Goal: Information Seeking & Learning: Check status

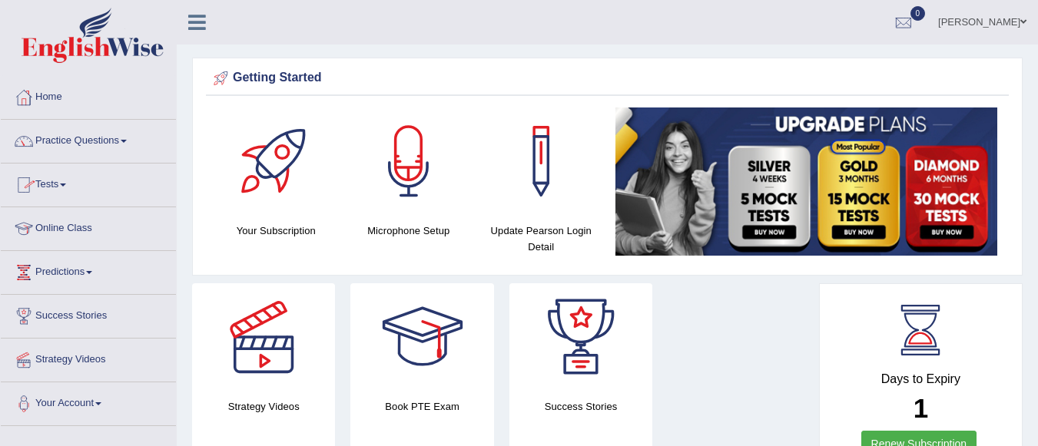
click at [65, 182] on link "Tests" at bounding box center [88, 183] width 175 height 38
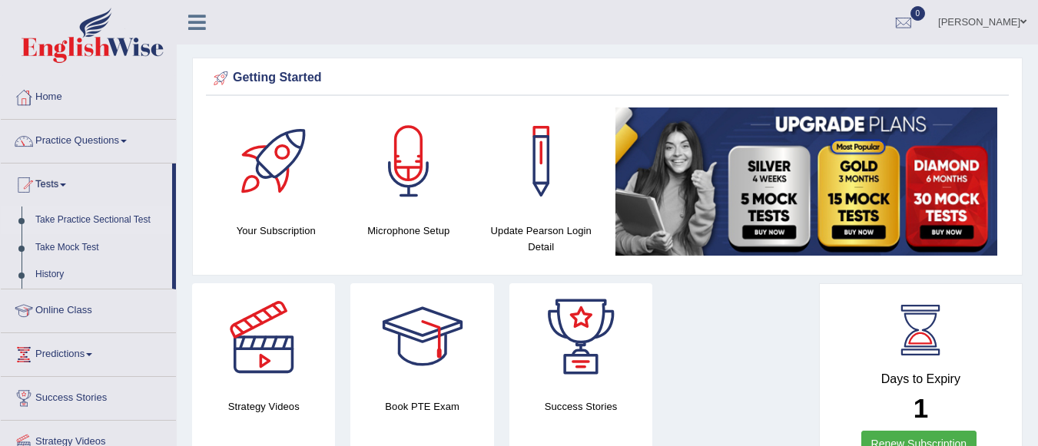
click at [91, 216] on link "Take Practice Sectional Test" at bounding box center [100, 221] width 144 height 28
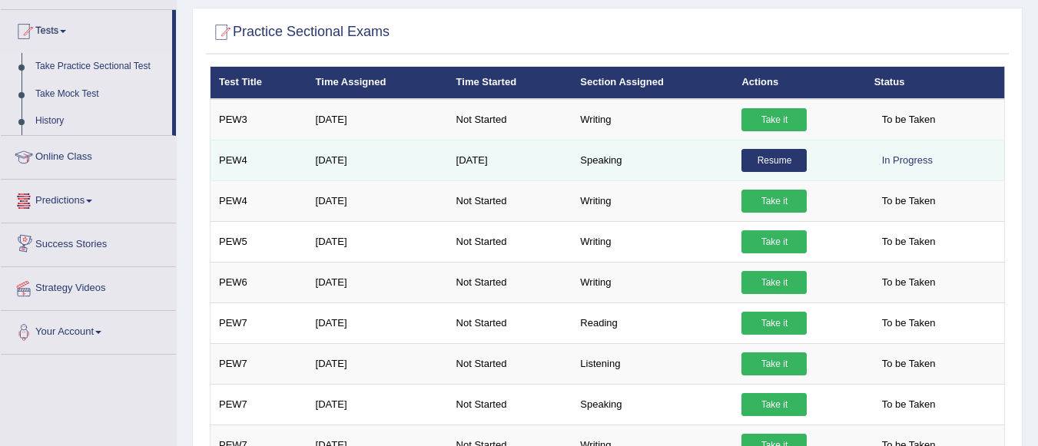
click at [773, 156] on link "Resume" at bounding box center [774, 160] width 65 height 23
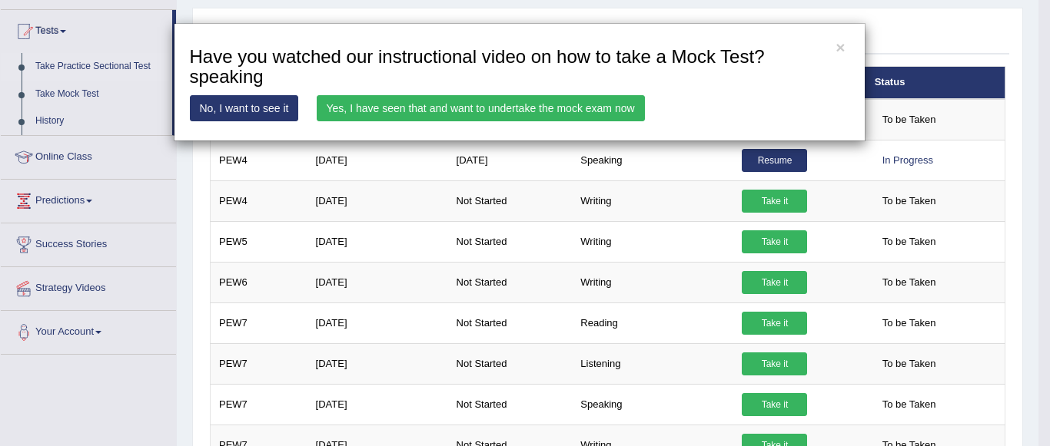
click at [590, 98] on link "Yes, I have seen that and want to undertake the mock exam now" at bounding box center [481, 108] width 328 height 26
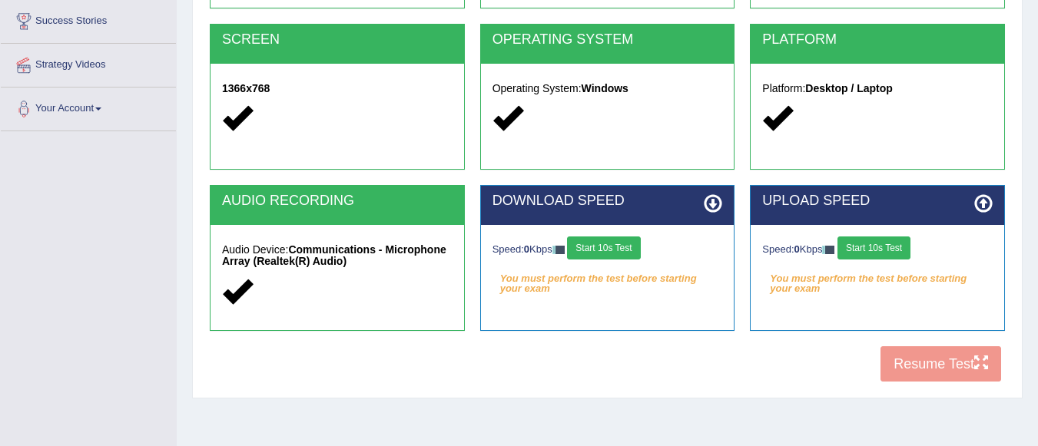
scroll to position [360, 0]
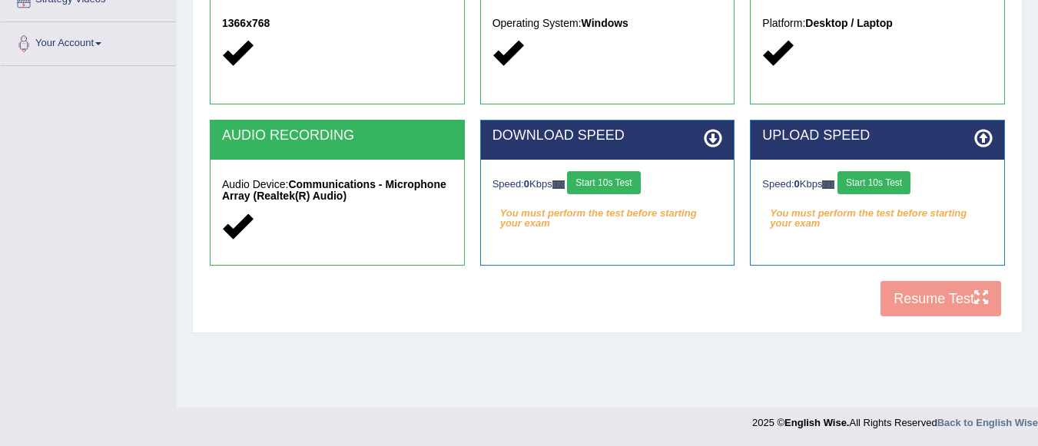
click at [629, 182] on button "Start 10s Test" at bounding box center [603, 182] width 73 height 23
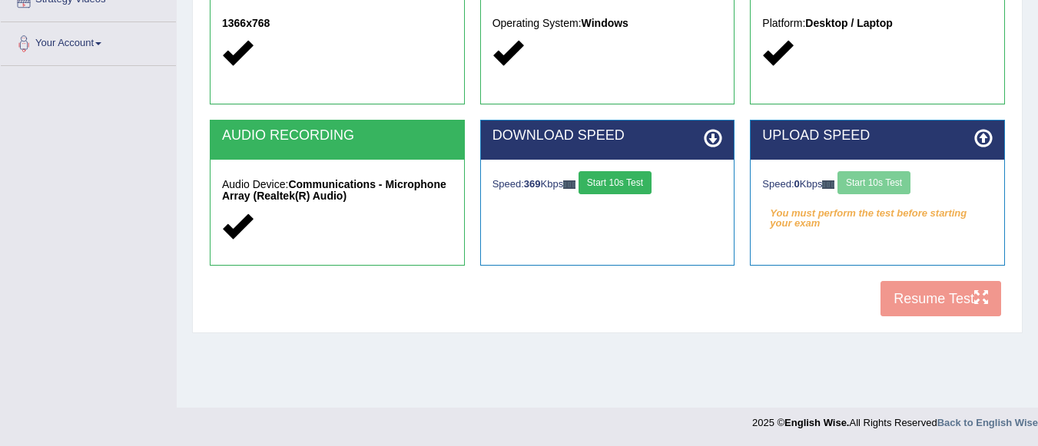
click at [877, 181] on div "Speed: 0 Kbps Start 10s Test" at bounding box center [877, 184] width 231 height 27
click at [877, 181] on button "Start 10s Test" at bounding box center [874, 182] width 73 height 23
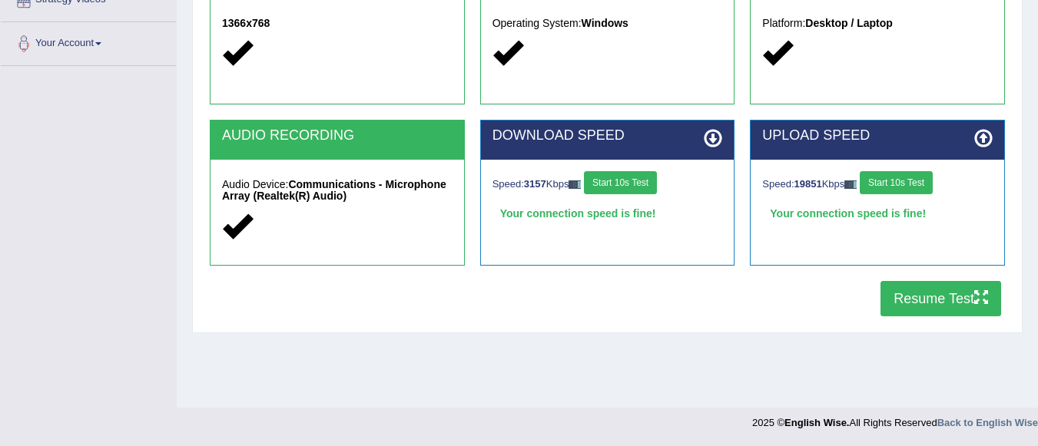
click at [930, 296] on button "Resume Test" at bounding box center [941, 298] width 121 height 35
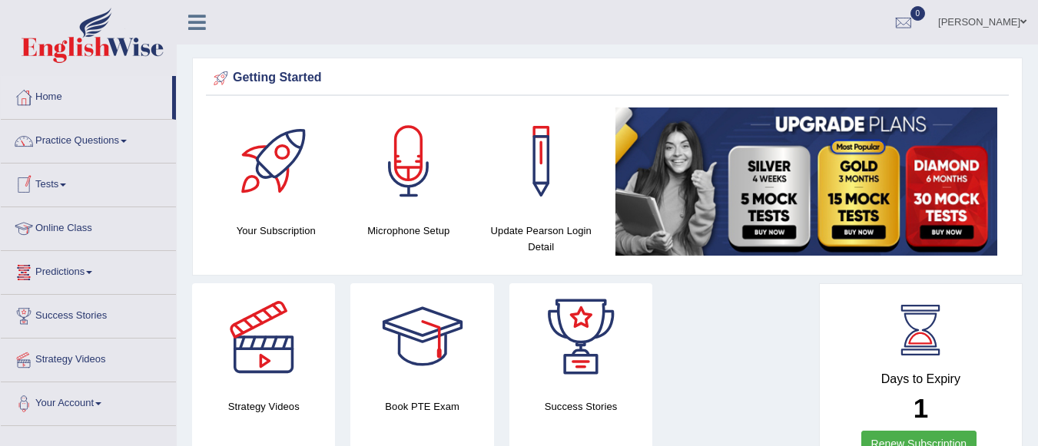
click at [61, 184] on link "Tests" at bounding box center [88, 183] width 175 height 38
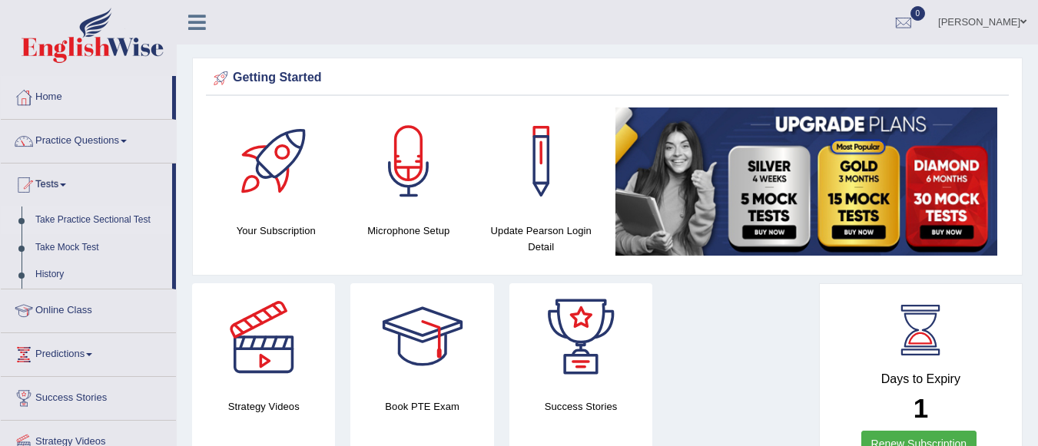
click at [99, 217] on link "Take Practice Sectional Test" at bounding box center [100, 221] width 144 height 28
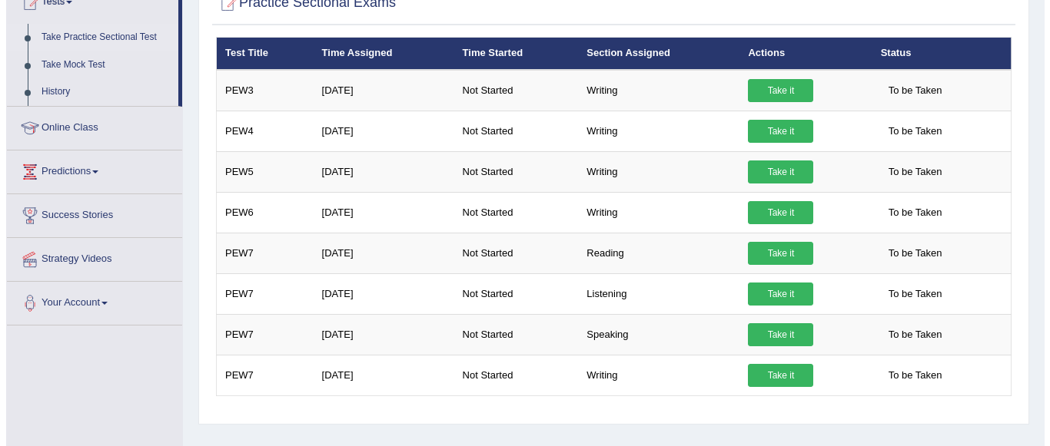
scroll to position [184, 0]
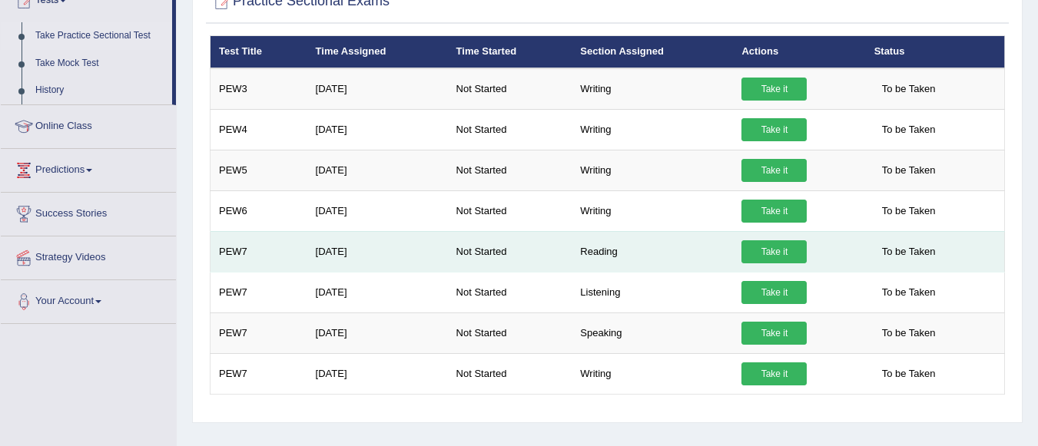
click at [785, 247] on link "Take it" at bounding box center [774, 252] width 65 height 23
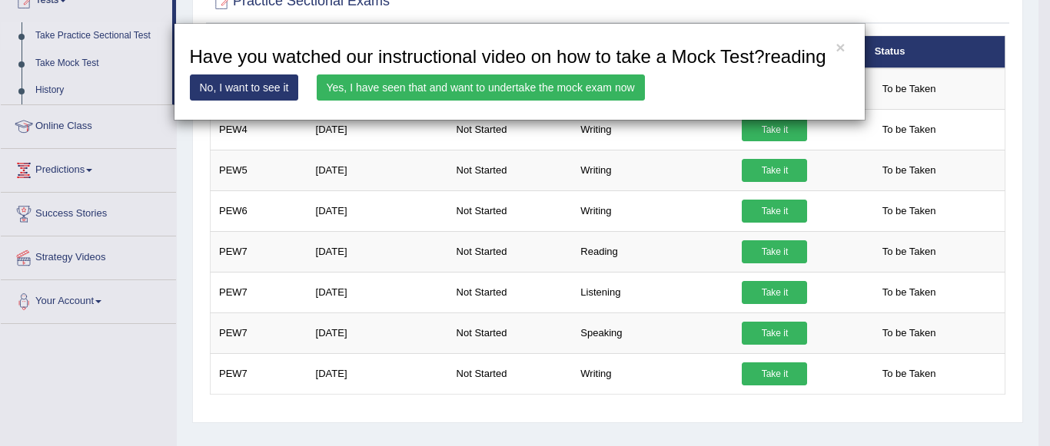
click at [554, 77] on link "Yes, I have seen that and want to undertake the mock exam now" at bounding box center [481, 88] width 328 height 26
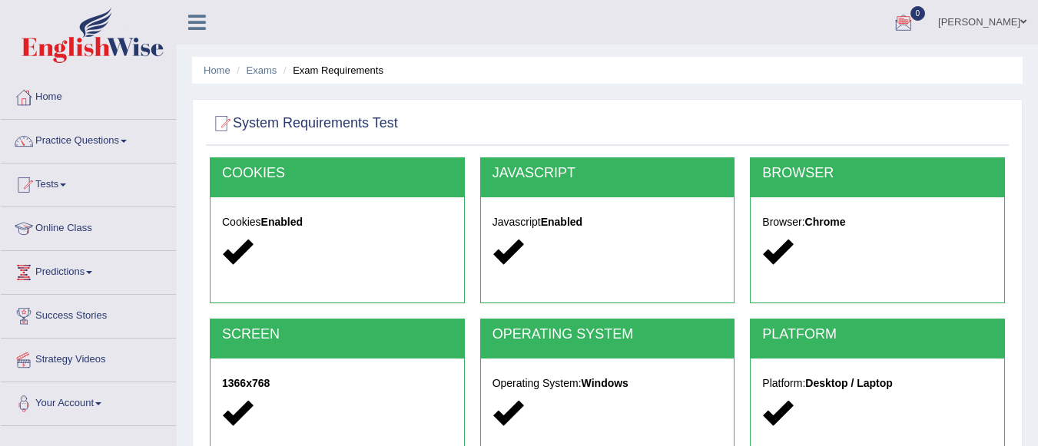
click at [915, 15] on div at bounding box center [903, 23] width 23 height 23
click at [841, 61] on strong "See All Alerts" at bounding box center [806, 64] width 68 height 12
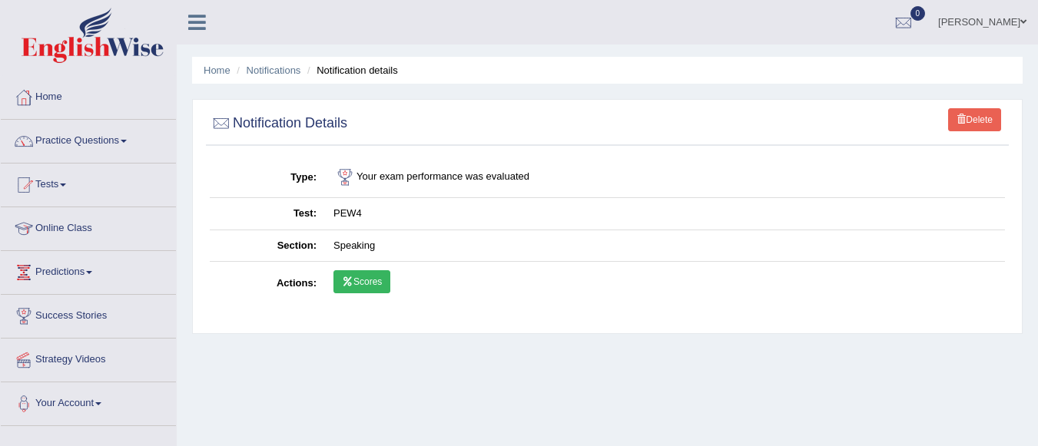
click at [376, 279] on link "Scores" at bounding box center [362, 281] width 57 height 23
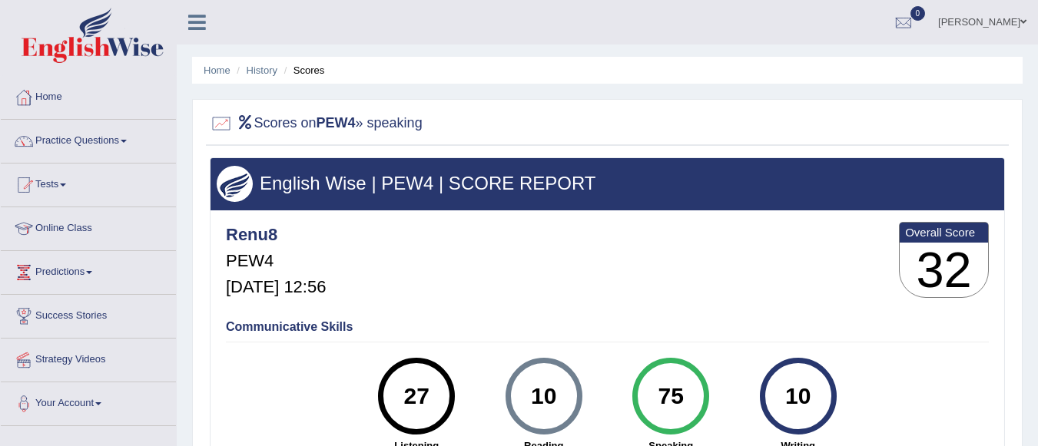
click at [66, 186] on span at bounding box center [63, 185] width 6 height 3
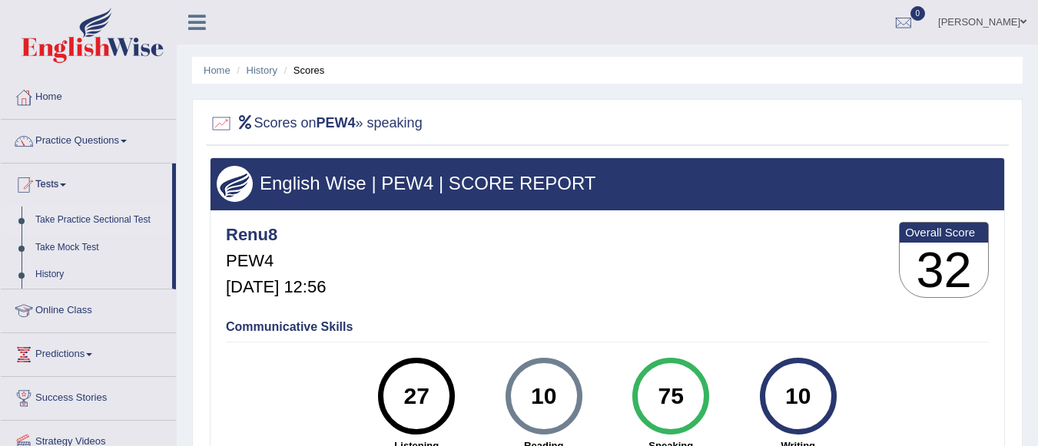
click at [91, 215] on link "Take Practice Sectional Test" at bounding box center [100, 221] width 144 height 28
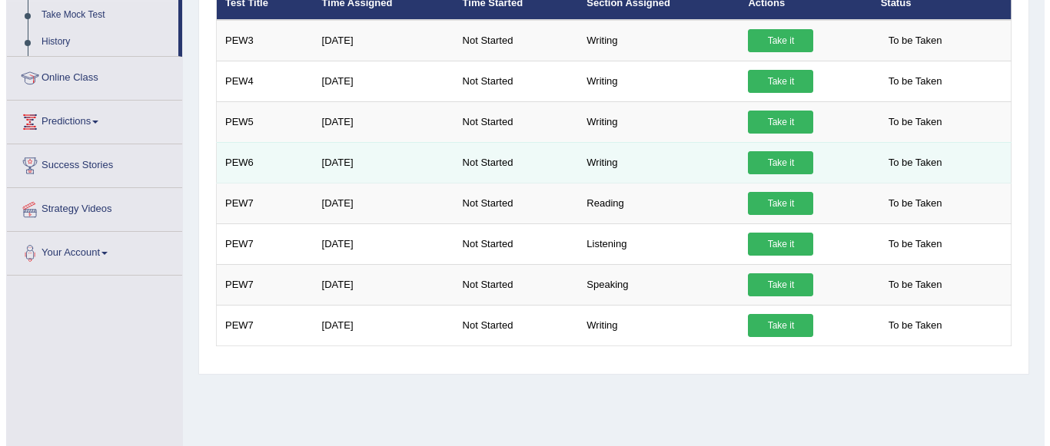
scroll to position [307, 0]
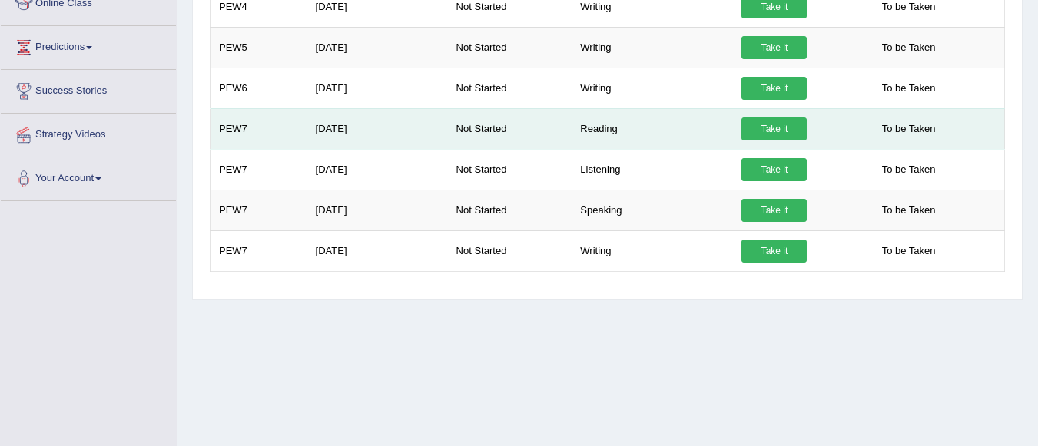
click at [775, 125] on link "Take it" at bounding box center [774, 129] width 65 height 23
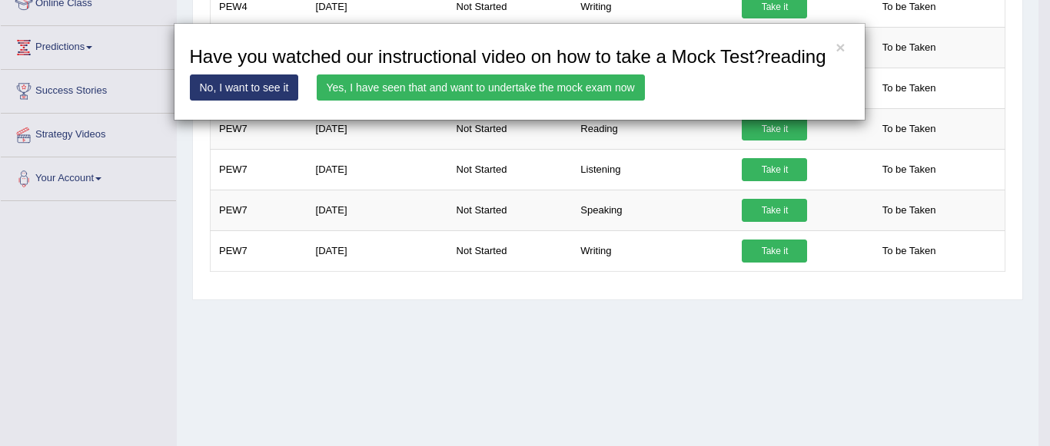
click at [531, 82] on link "Yes, I have seen that and want to undertake the mock exam now" at bounding box center [481, 88] width 328 height 26
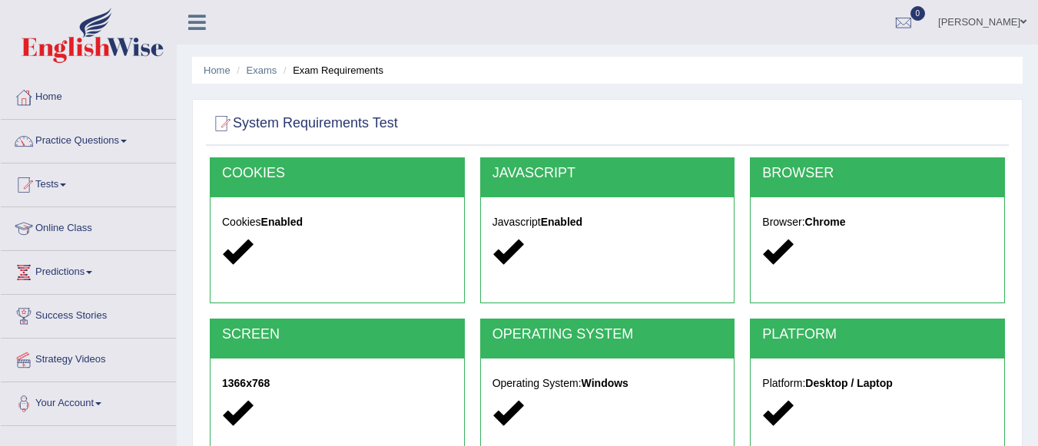
scroll to position [360, 0]
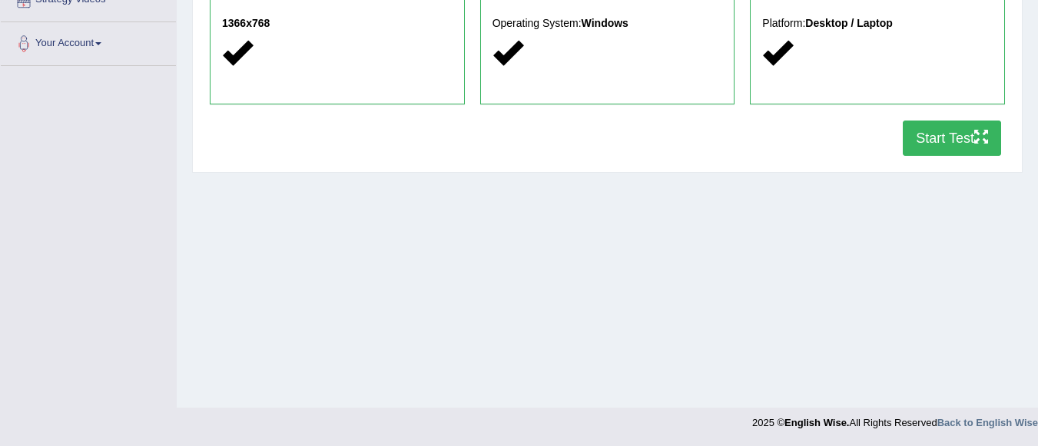
click at [949, 135] on button "Start Test" at bounding box center [952, 138] width 98 height 35
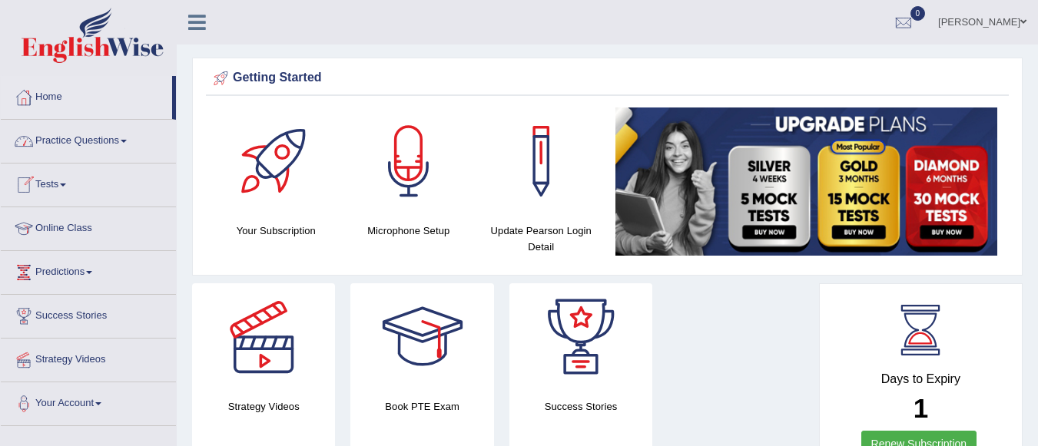
click at [65, 182] on link "Tests" at bounding box center [88, 183] width 175 height 38
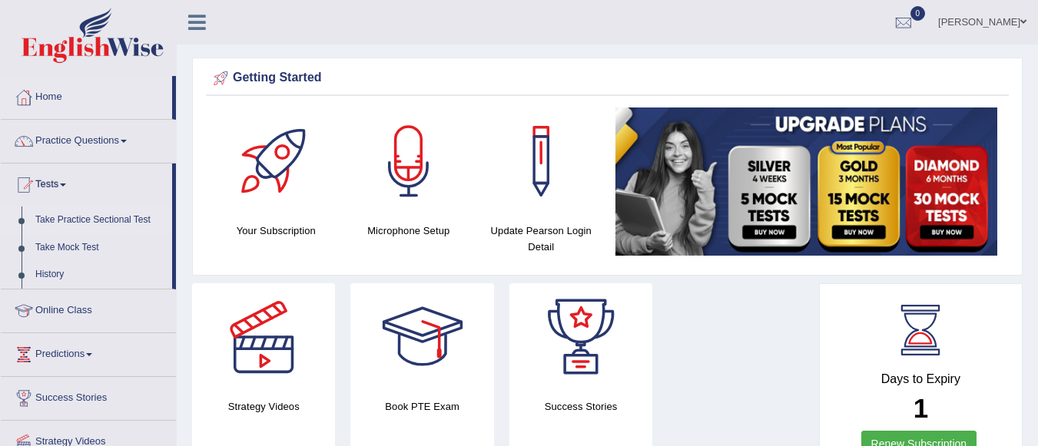
click at [116, 211] on link "Take Practice Sectional Test" at bounding box center [100, 221] width 144 height 28
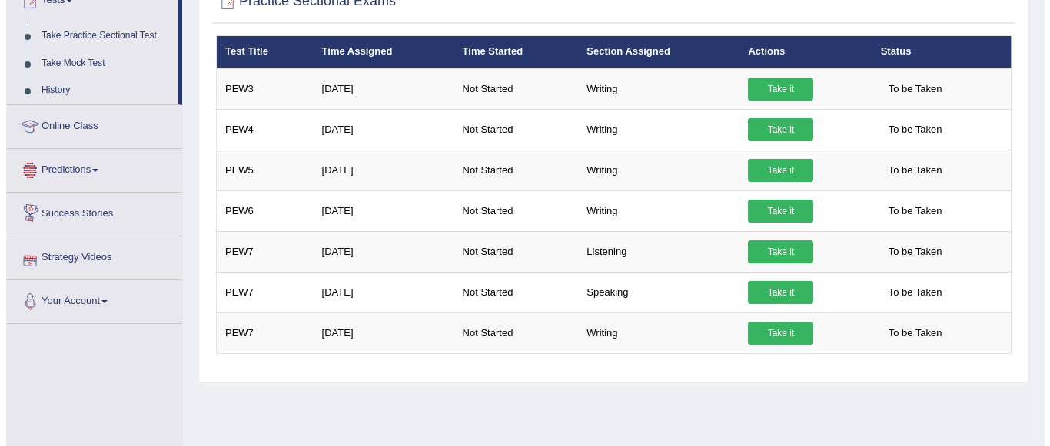
scroll to position [246, 0]
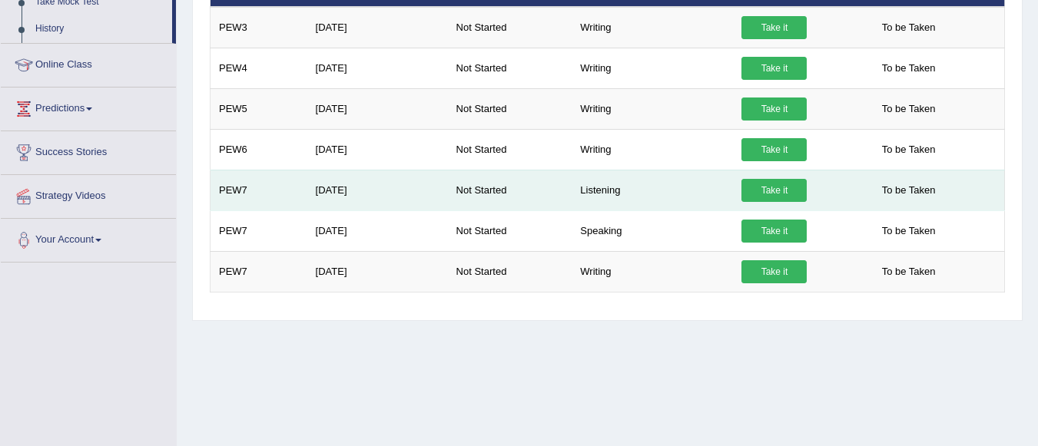
click at [778, 187] on link "Take it" at bounding box center [774, 190] width 65 height 23
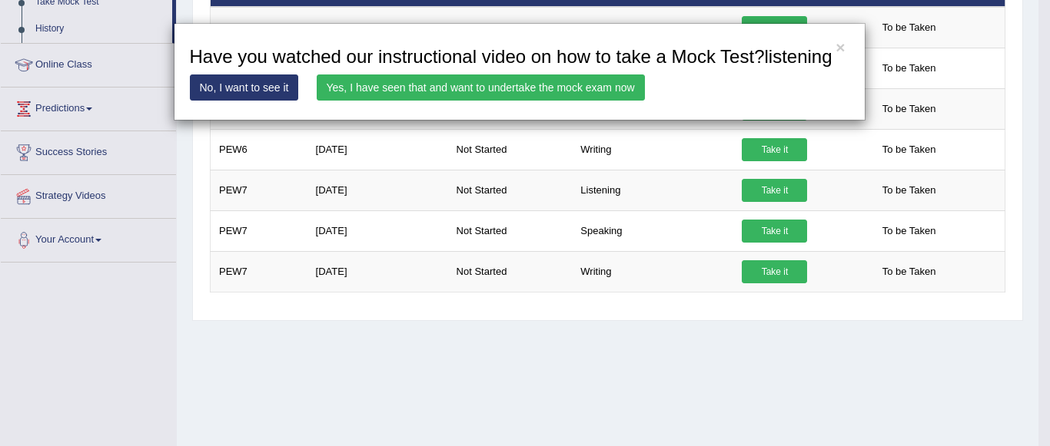
click at [486, 85] on link "Yes, I have seen that and want to undertake the mock exam now" at bounding box center [481, 88] width 328 height 26
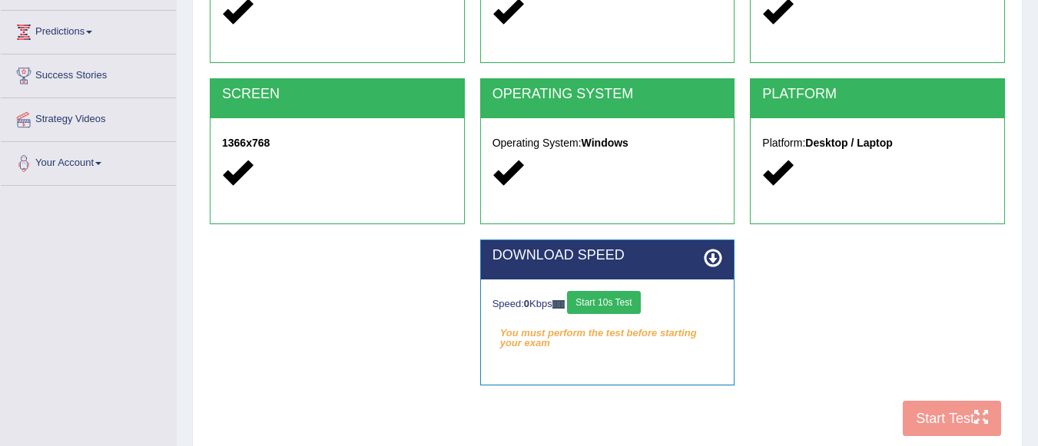
scroll to position [277, 0]
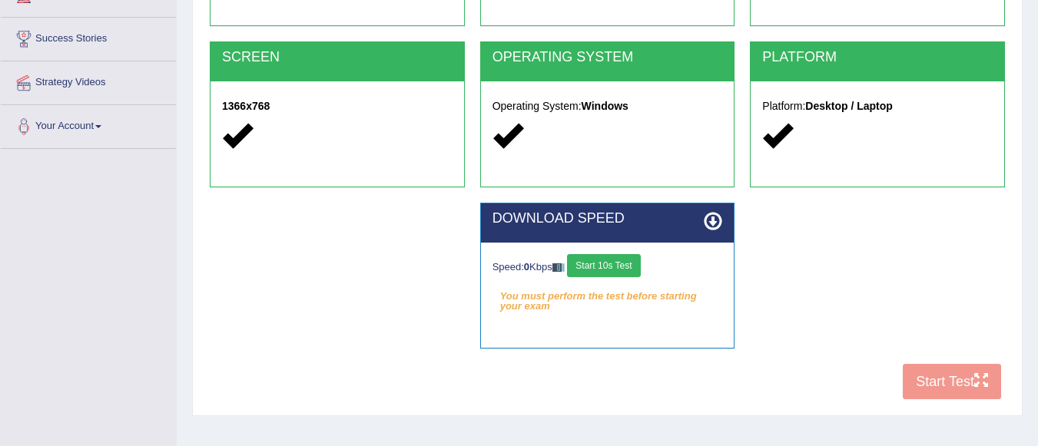
click at [598, 272] on button "Start 10s Test" at bounding box center [603, 265] width 73 height 23
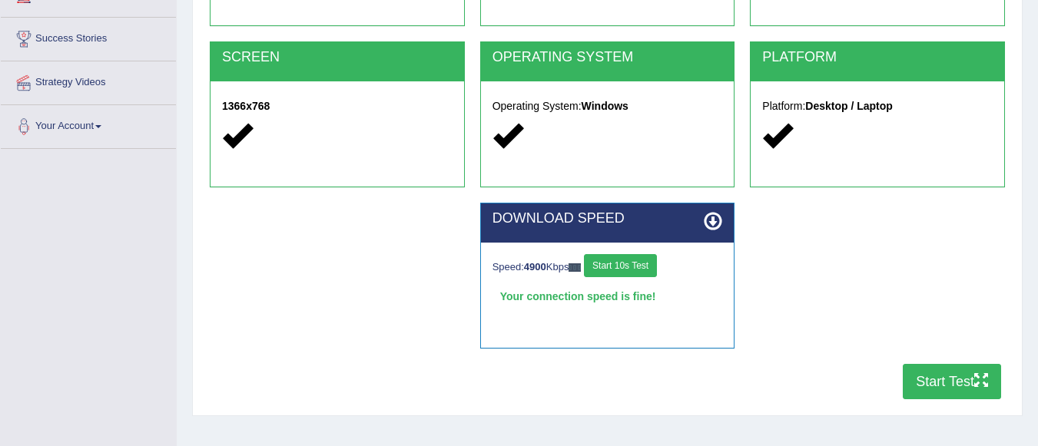
click at [962, 374] on button "Start Test" at bounding box center [952, 381] width 98 height 35
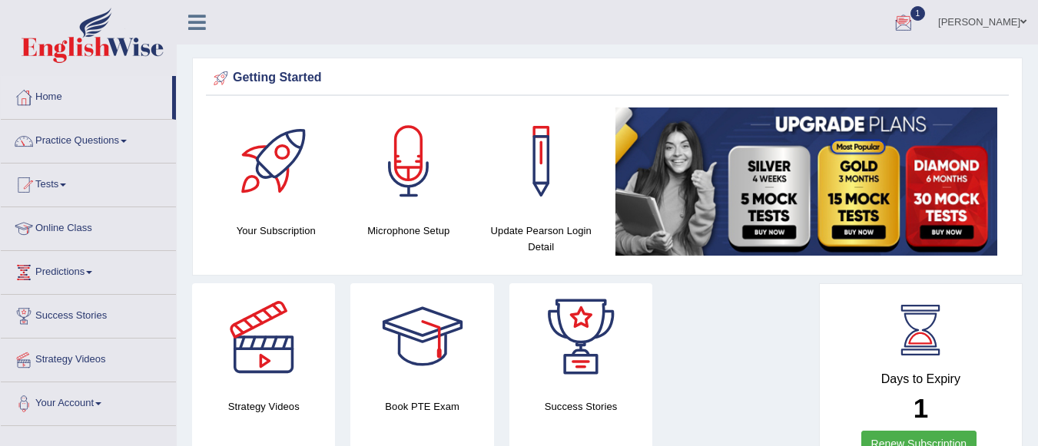
click at [915, 19] on div at bounding box center [903, 23] width 23 height 23
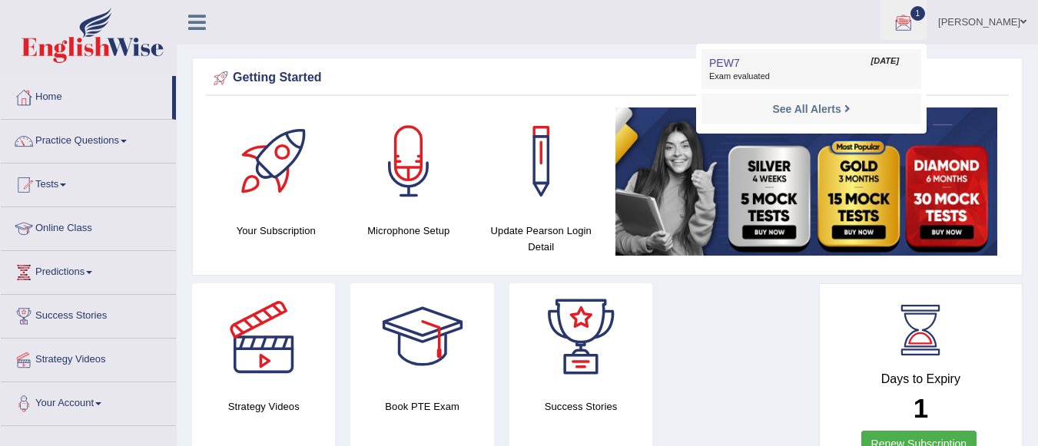
click at [821, 70] on link "PEW7 Sep 4, 2025 Exam evaluated" at bounding box center [811, 69] width 212 height 32
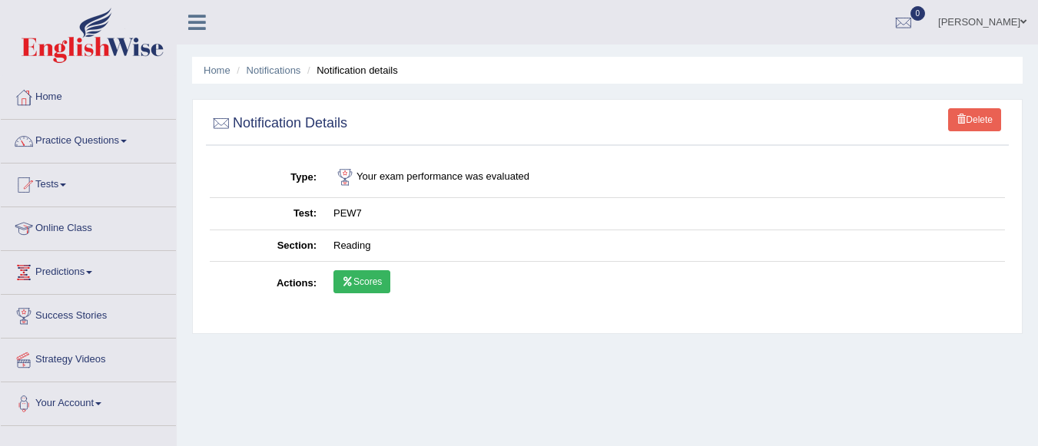
click at [363, 280] on link "Scores" at bounding box center [362, 281] width 57 height 23
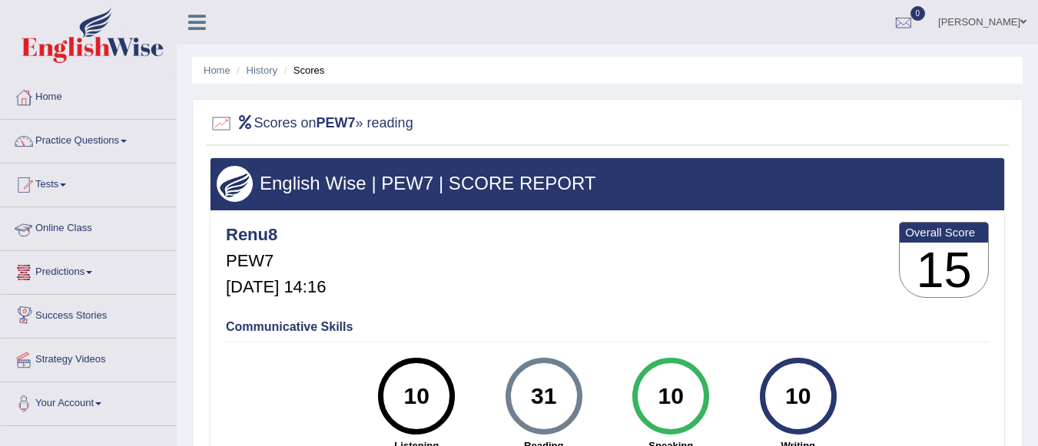
click at [85, 225] on link "Online Class" at bounding box center [88, 226] width 175 height 38
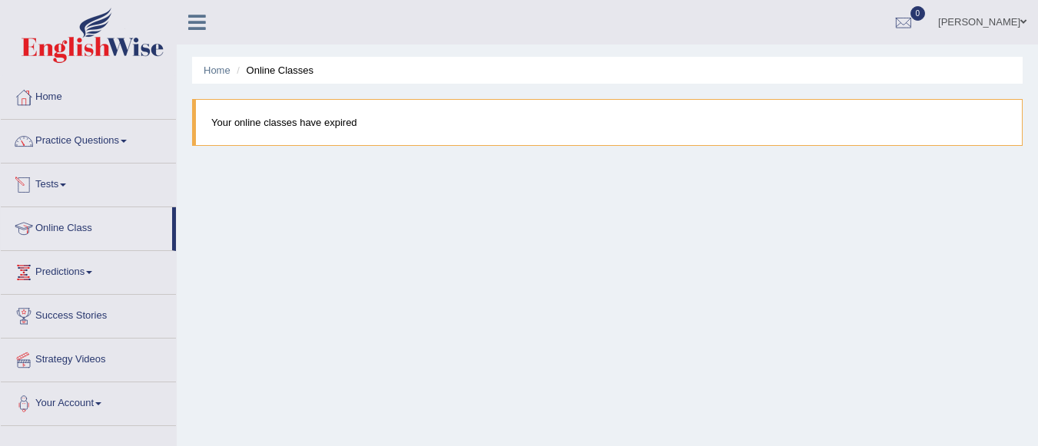
click at [58, 175] on link "Tests" at bounding box center [88, 183] width 175 height 38
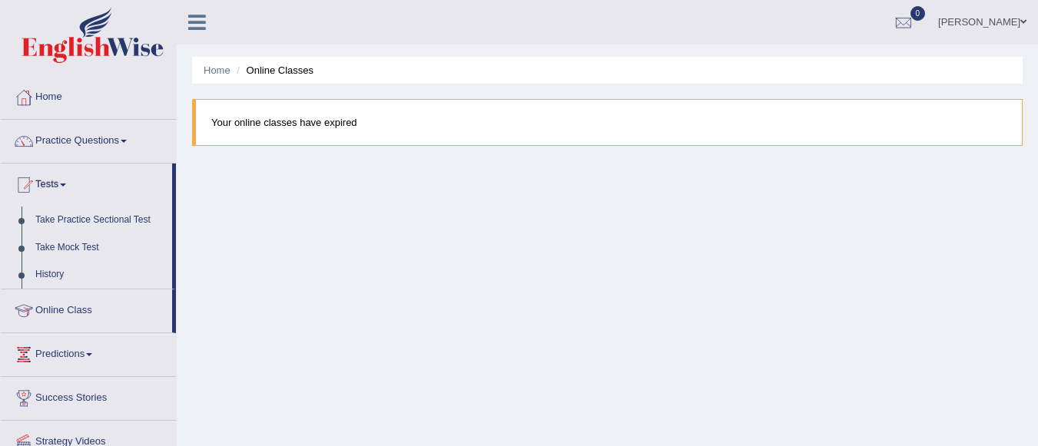
click at [111, 215] on link "Take Practice Sectional Test" at bounding box center [100, 221] width 144 height 28
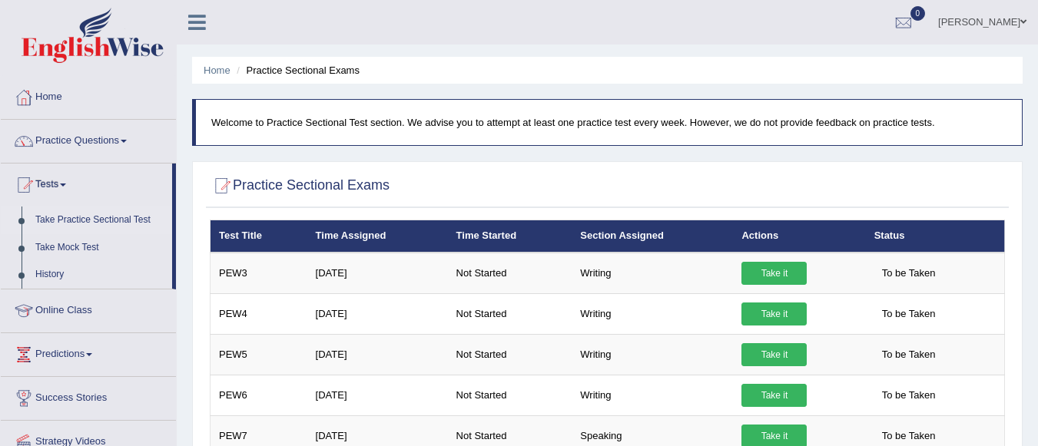
click at [941, 76] on ul "Home Practice Sectional Exams" at bounding box center [607, 70] width 831 height 27
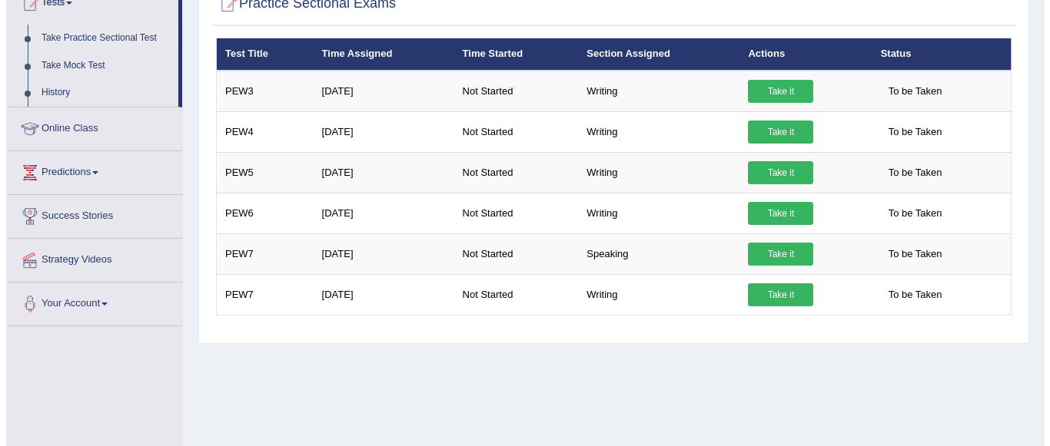
scroll to position [184, 0]
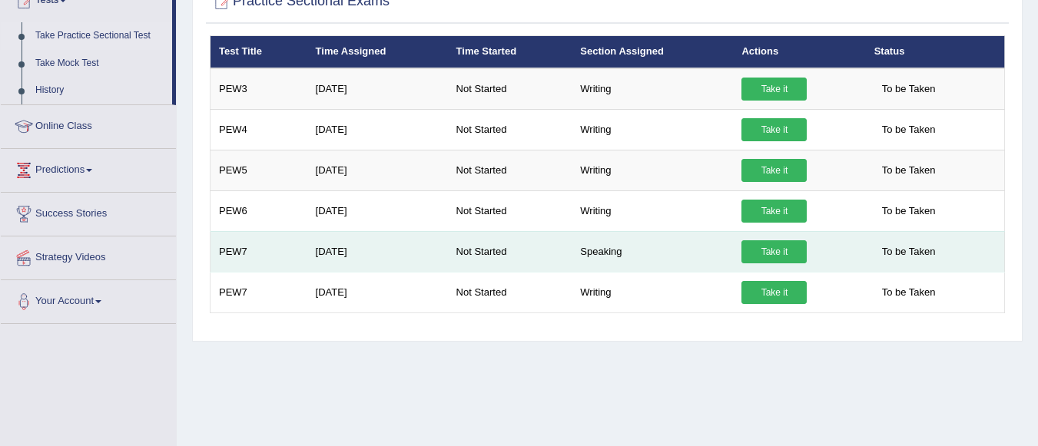
click at [798, 250] on link "Take it" at bounding box center [774, 252] width 65 height 23
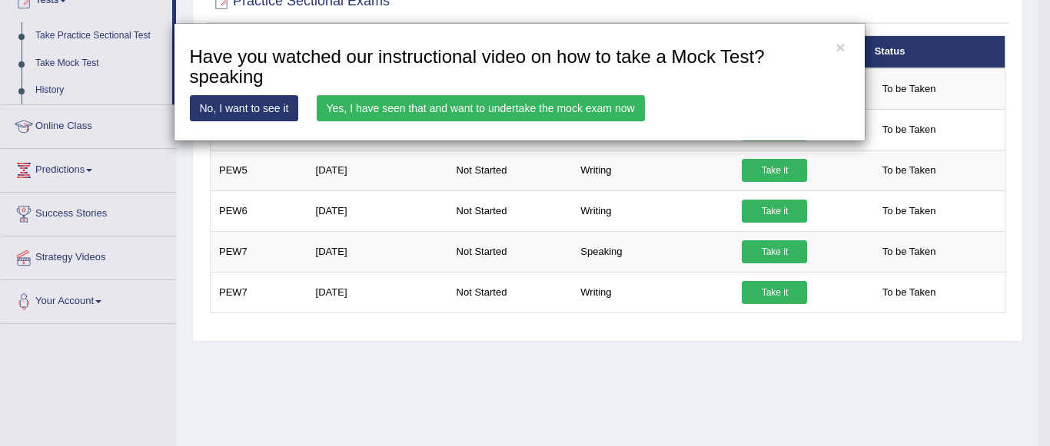
click at [481, 102] on link "Yes, I have seen that and want to undertake the mock exam now" at bounding box center [481, 108] width 328 height 26
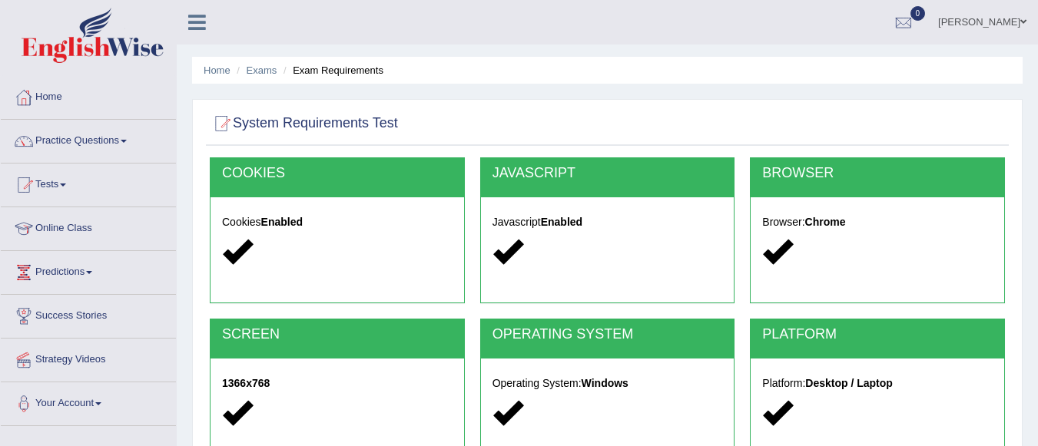
scroll to position [360, 0]
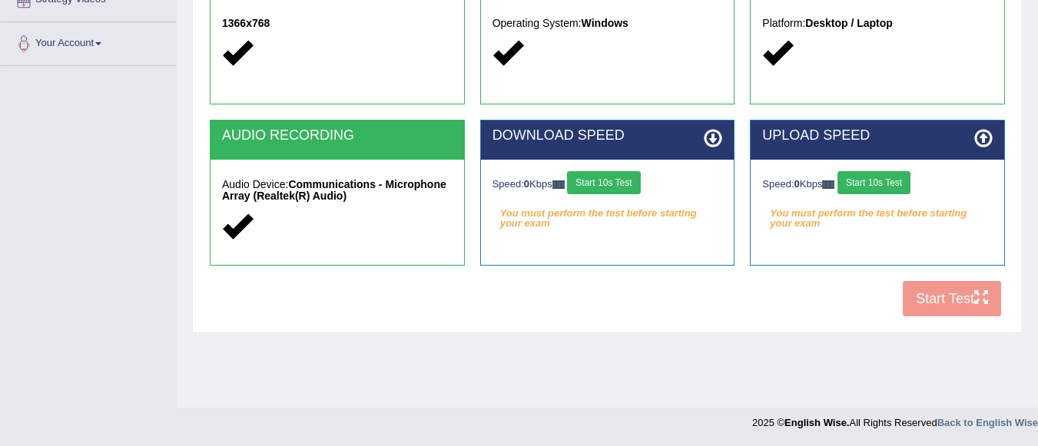
click at [631, 186] on button "Start 10s Test" at bounding box center [603, 182] width 73 height 23
click at [893, 184] on button "Start 10s Test" at bounding box center [874, 182] width 73 height 23
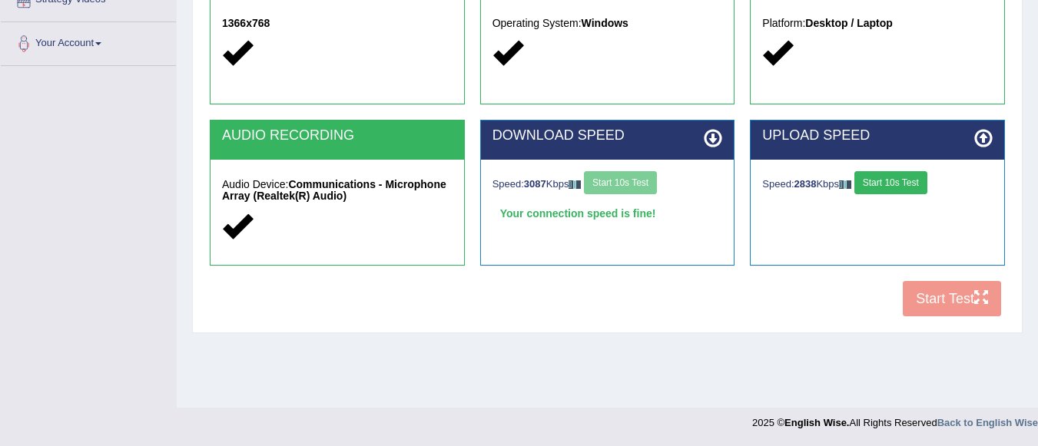
click at [893, 184] on button "Start 10s Test" at bounding box center [891, 182] width 73 height 23
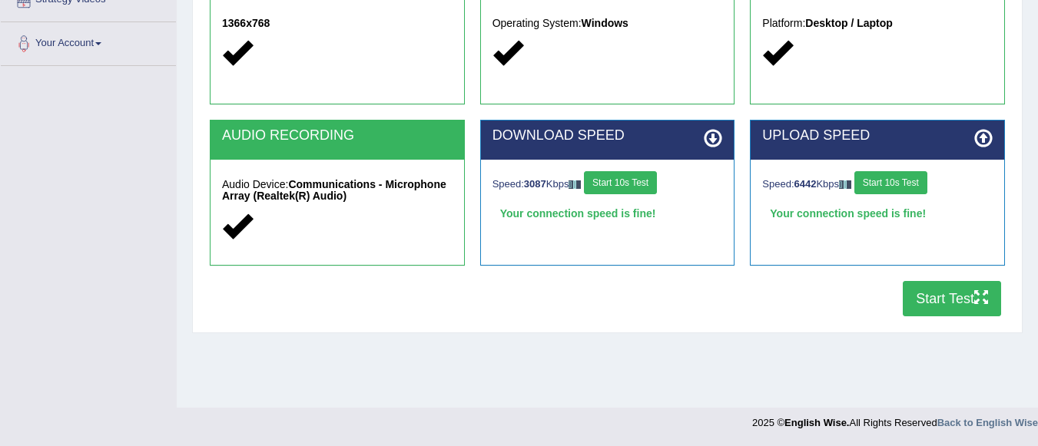
scroll to position [0, 0]
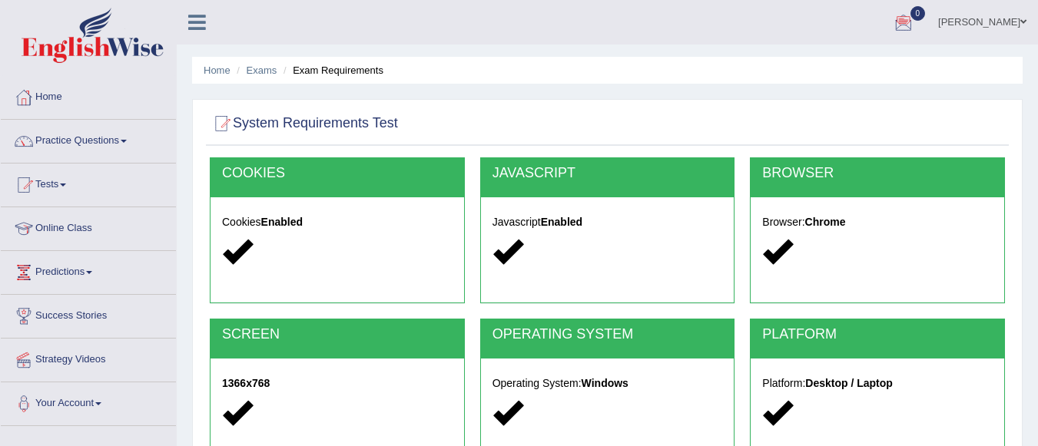
click at [915, 15] on div at bounding box center [903, 23] width 23 height 23
click at [854, 64] on link "See All Alerts" at bounding box center [810, 64] width 85 height 17
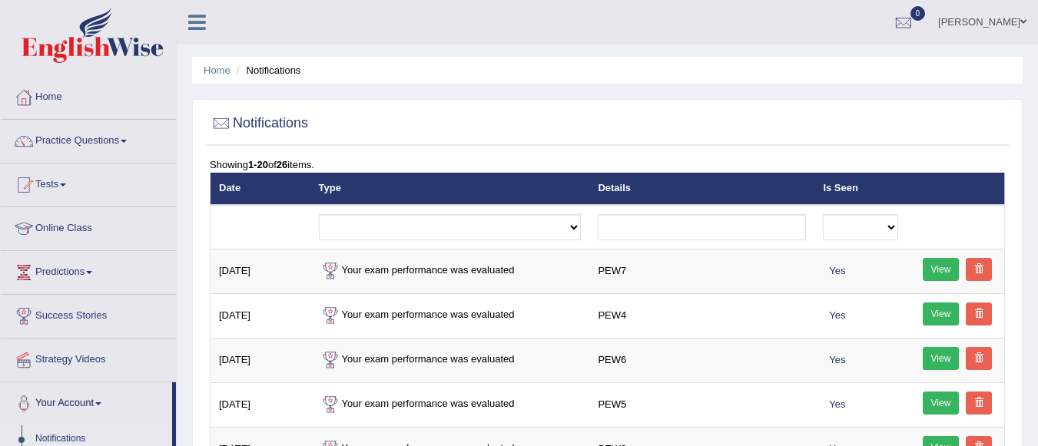
click at [71, 181] on link "Tests" at bounding box center [88, 183] width 175 height 38
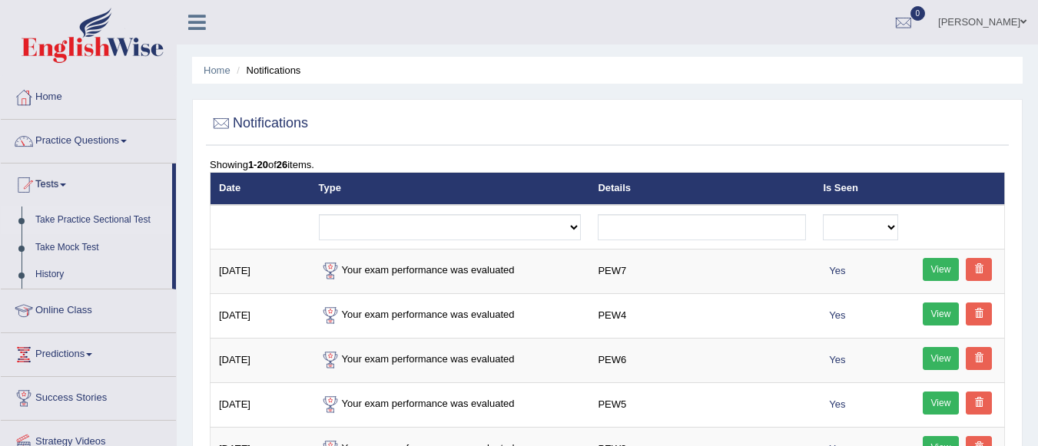
click at [111, 214] on link "Take Practice Sectional Test" at bounding box center [100, 221] width 144 height 28
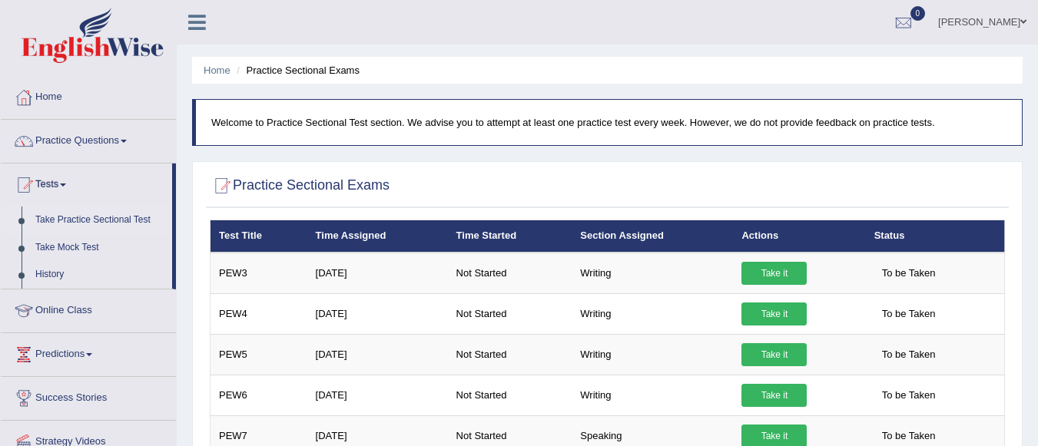
click at [131, 211] on link "Take Practice Sectional Test" at bounding box center [100, 221] width 144 height 28
click at [926, 12] on span "0" at bounding box center [918, 13] width 15 height 15
click at [854, 64] on link "See All Alerts" at bounding box center [810, 64] width 85 height 17
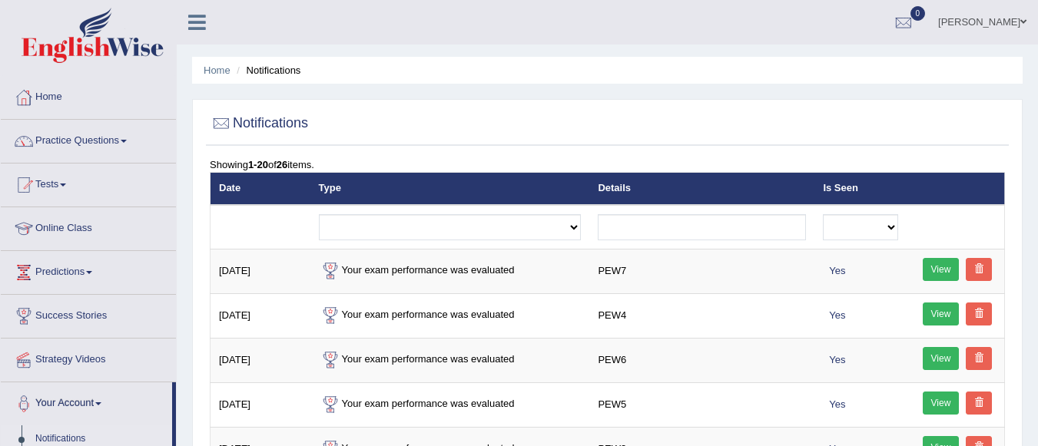
click at [66, 184] on span at bounding box center [63, 185] width 6 height 3
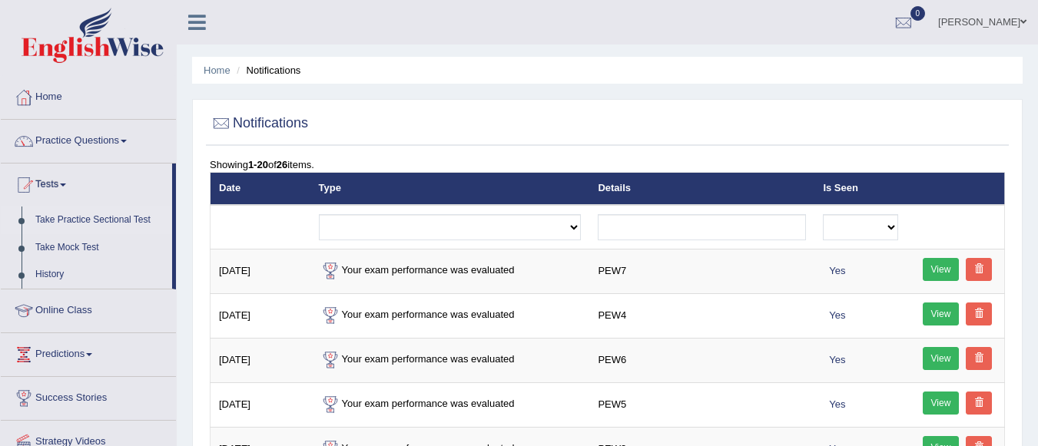
click at [119, 214] on link "Take Practice Sectional Test" at bounding box center [100, 221] width 144 height 28
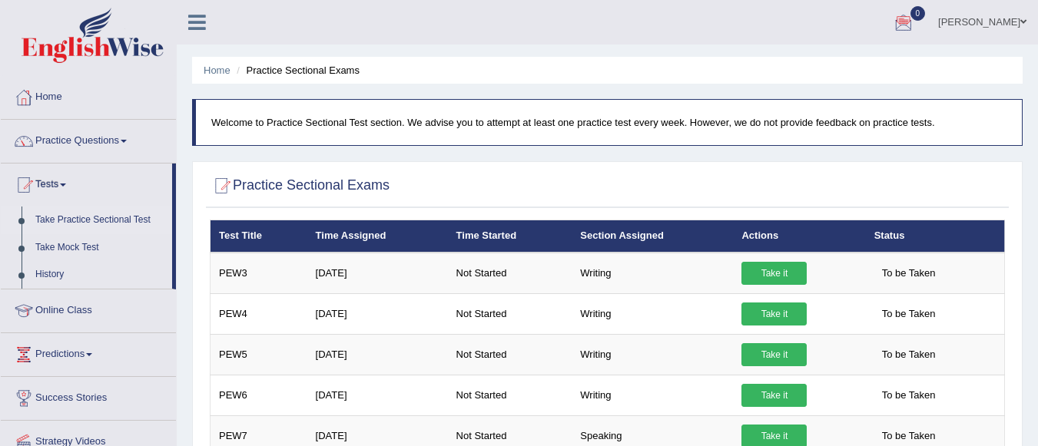
click at [915, 22] on div at bounding box center [903, 23] width 23 height 23
click at [854, 62] on link "See All Alerts" at bounding box center [810, 64] width 85 height 17
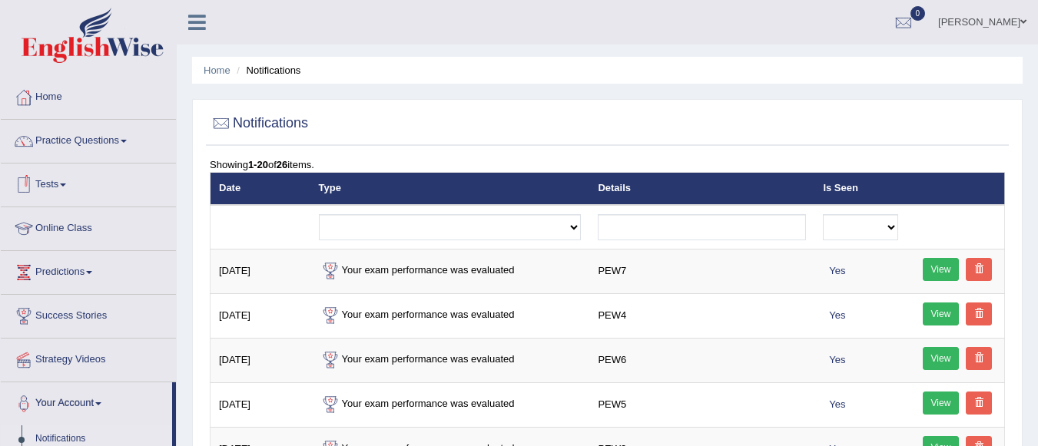
click at [66, 184] on span at bounding box center [63, 185] width 6 height 3
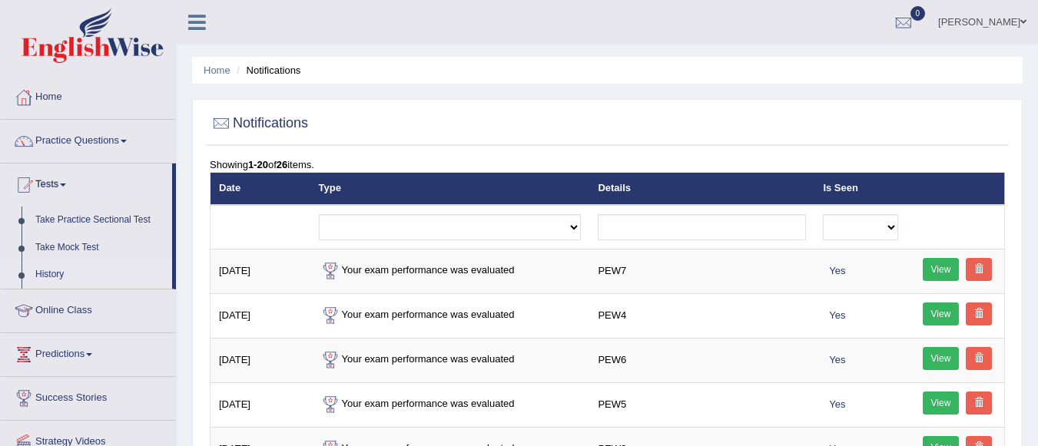
click at [49, 269] on link "History" at bounding box center [100, 275] width 144 height 28
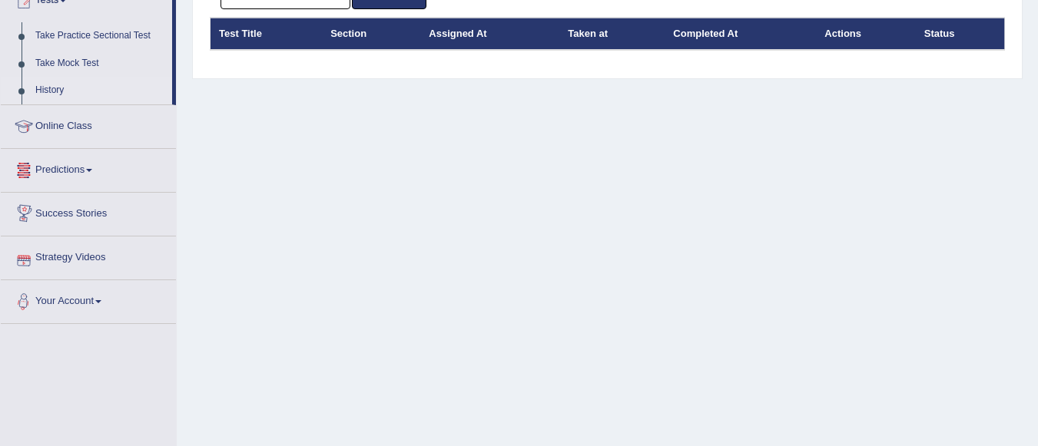
scroll to position [92, 0]
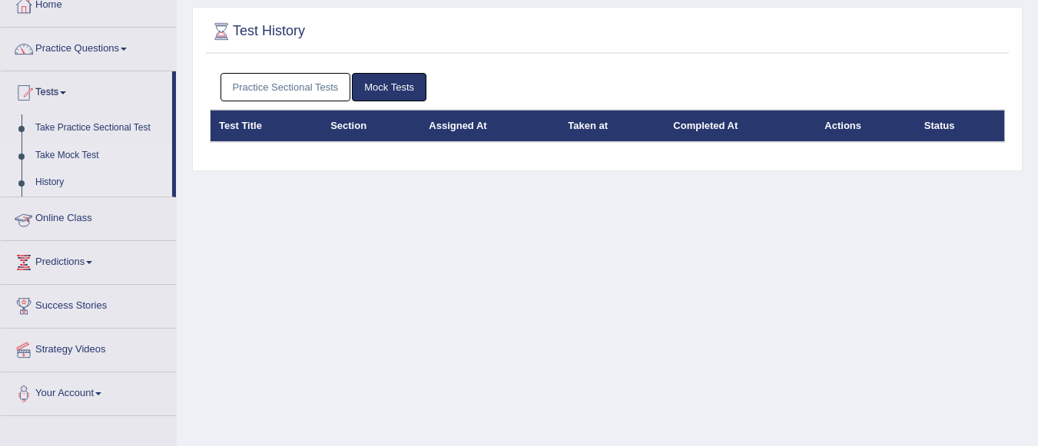
click at [70, 146] on link "Take Mock Test" at bounding box center [100, 156] width 144 height 28
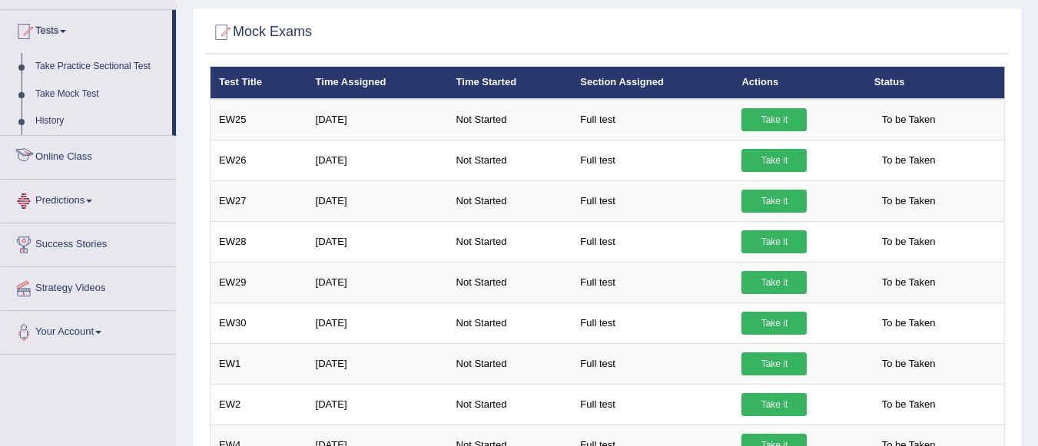
scroll to position [123, 0]
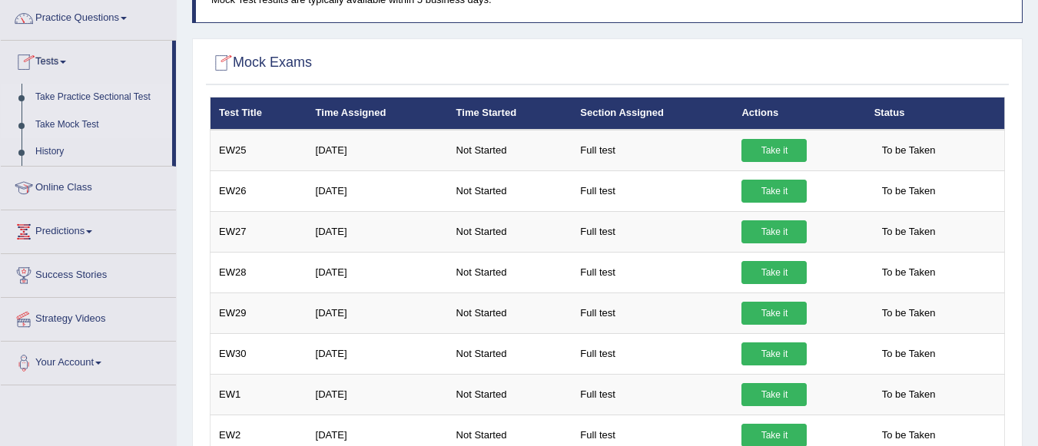
click at [120, 95] on link "Take Practice Sectional Test" at bounding box center [100, 98] width 144 height 28
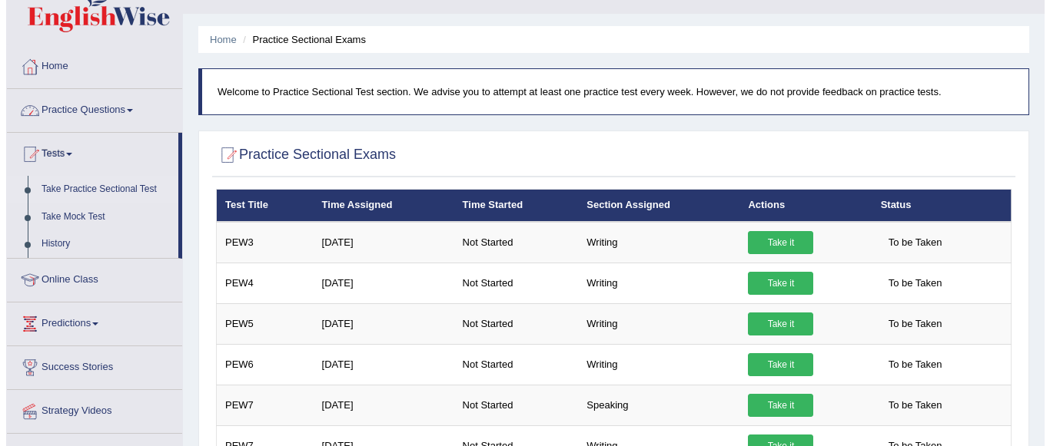
scroll to position [154, 0]
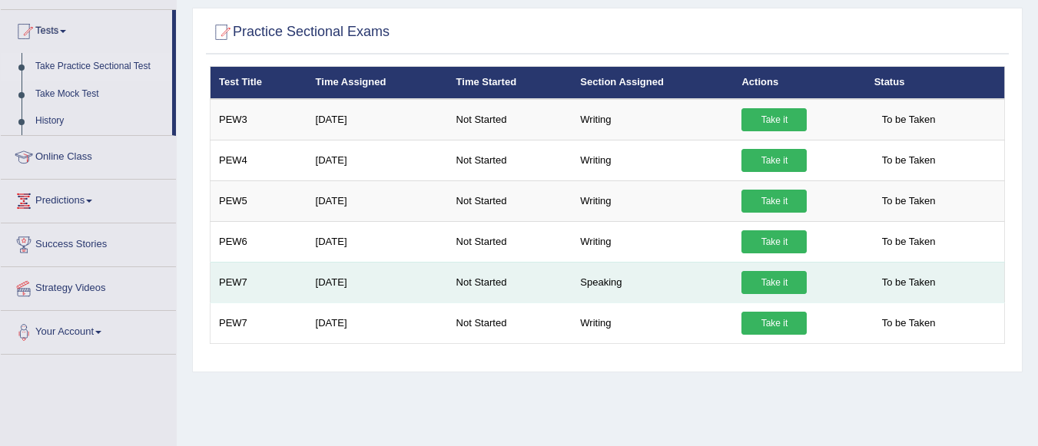
click at [789, 281] on link "Take it" at bounding box center [774, 282] width 65 height 23
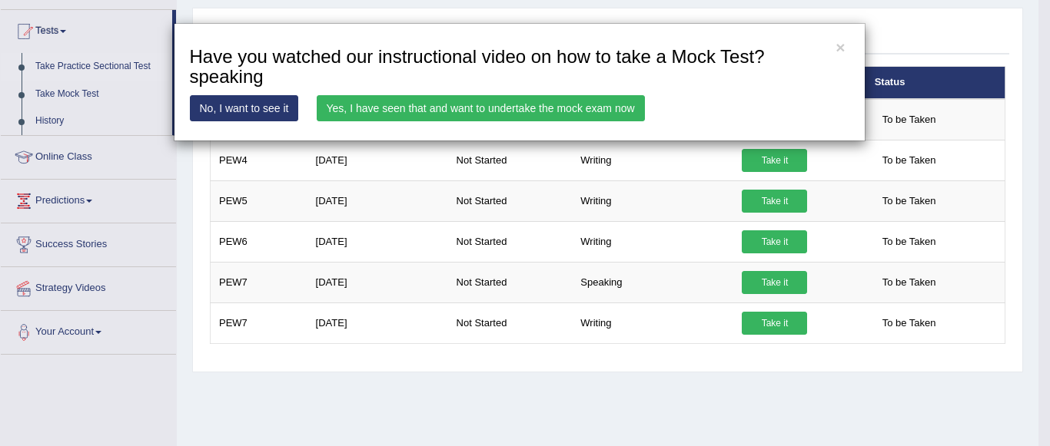
click at [606, 108] on link "Yes, I have seen that and want to undertake the mock exam now" at bounding box center [481, 108] width 328 height 26
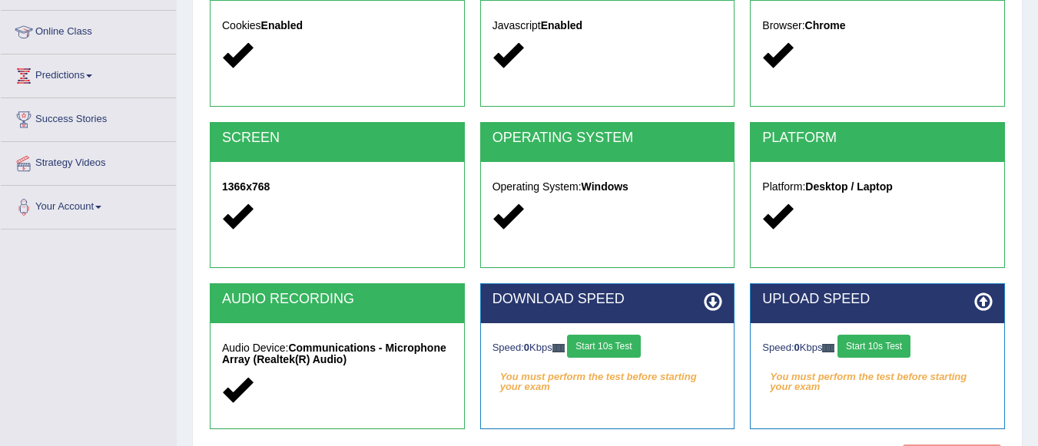
scroll to position [247, 0]
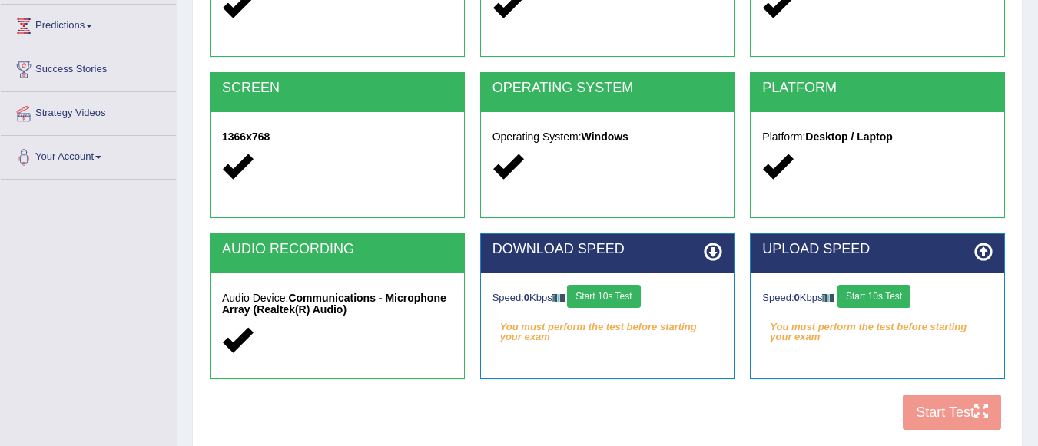
click at [600, 294] on button "Start 10s Test" at bounding box center [603, 296] width 73 height 23
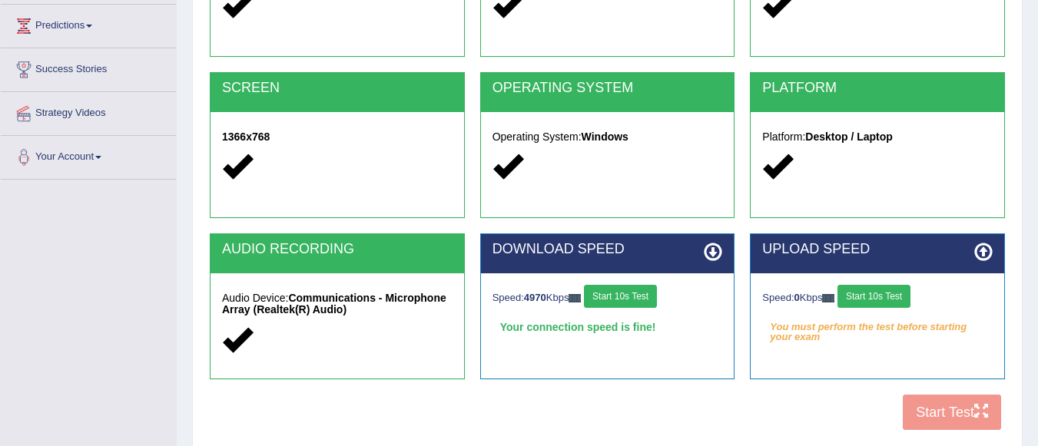
click at [892, 292] on button "Start 10s Test" at bounding box center [874, 296] width 73 height 23
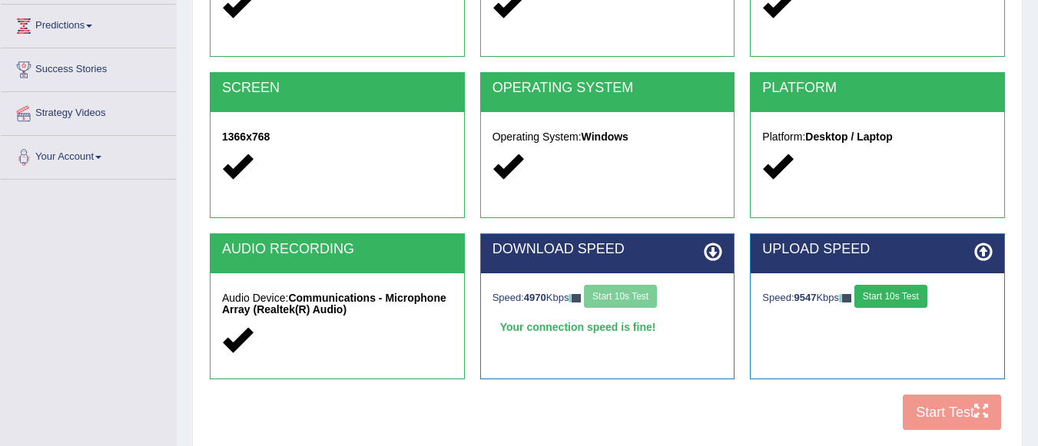
click at [892, 292] on button "Start 10s Test" at bounding box center [891, 296] width 73 height 23
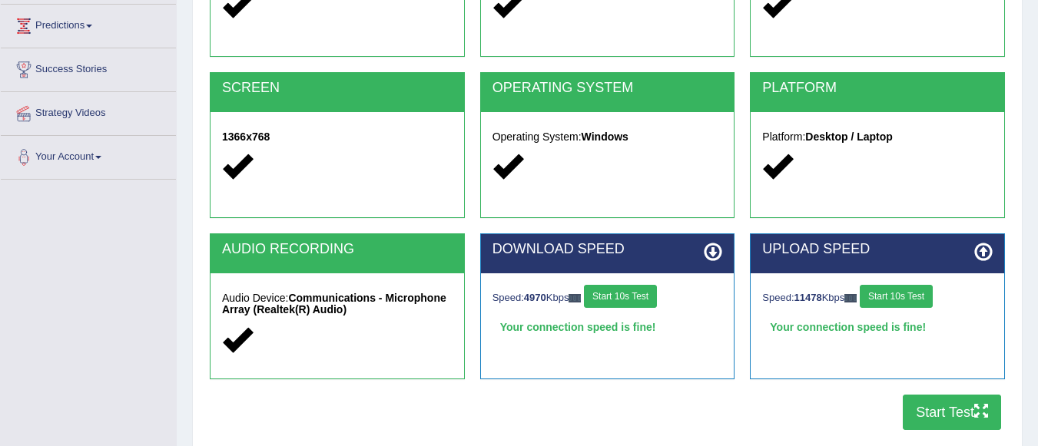
click at [964, 409] on button "Start Test" at bounding box center [952, 412] width 98 height 35
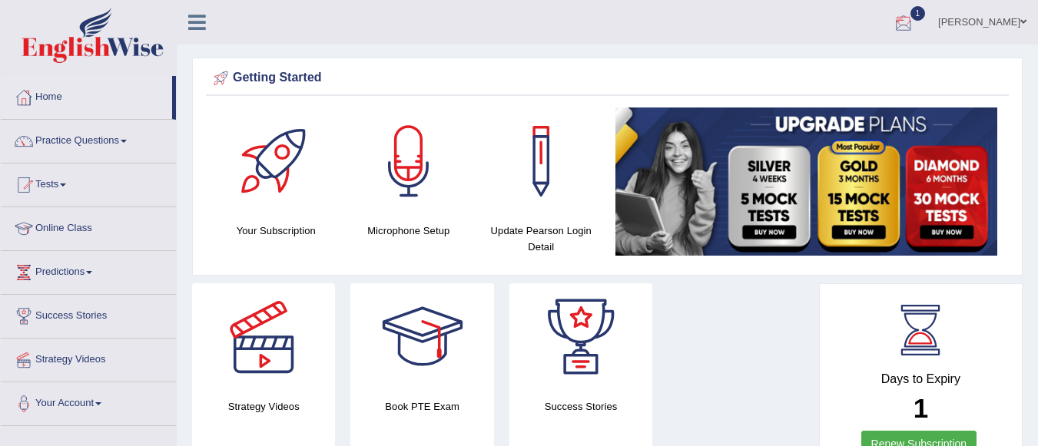
click at [915, 13] on div at bounding box center [903, 23] width 23 height 23
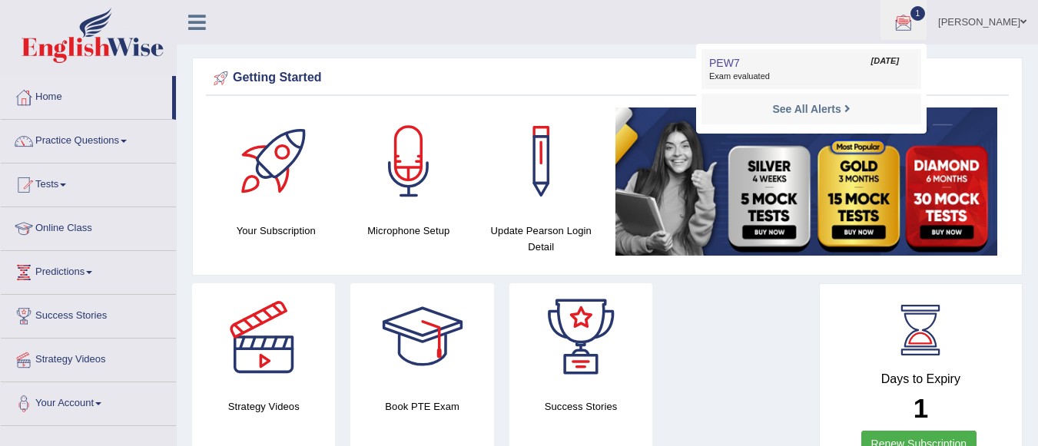
click at [831, 73] on span "Exam evaluated" at bounding box center [811, 77] width 204 height 12
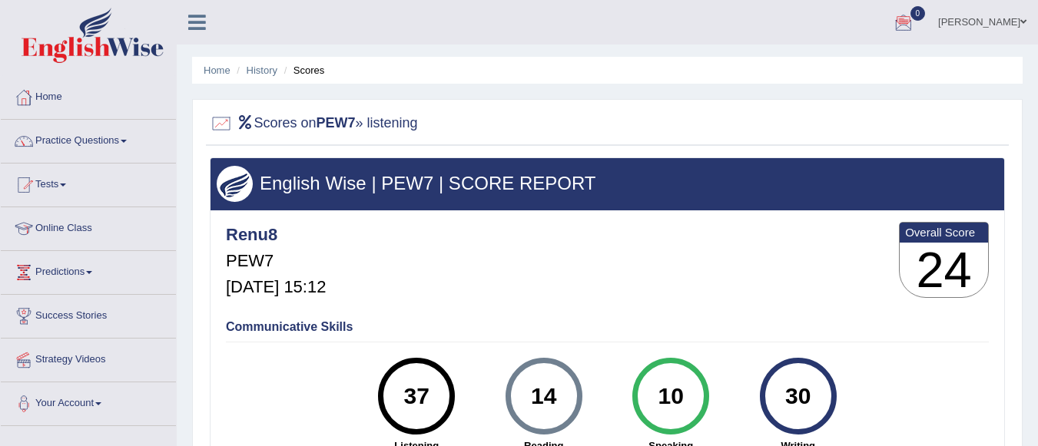
click at [926, 9] on span "0" at bounding box center [918, 13] width 15 height 15
click at [854, 60] on link "See All Alerts" at bounding box center [810, 64] width 85 height 17
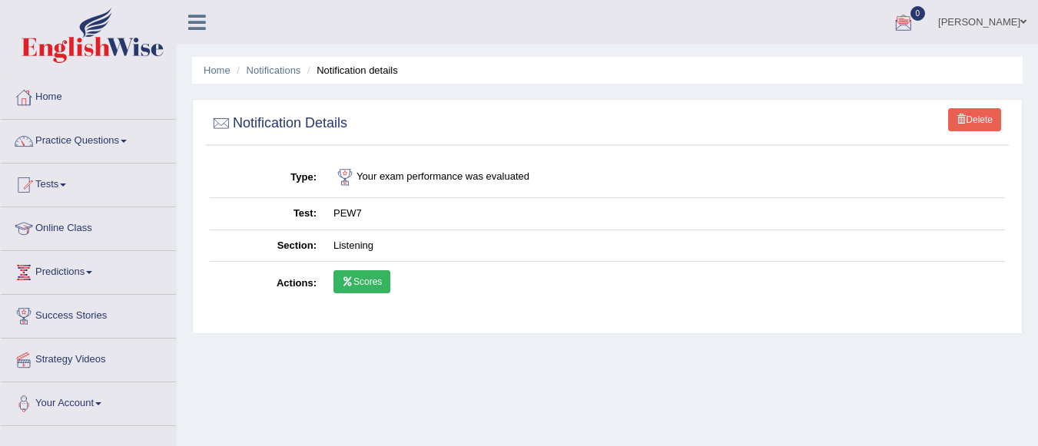
click at [926, 12] on span "0" at bounding box center [918, 13] width 15 height 15
click at [851, 60] on icon at bounding box center [848, 64] width 6 height 12
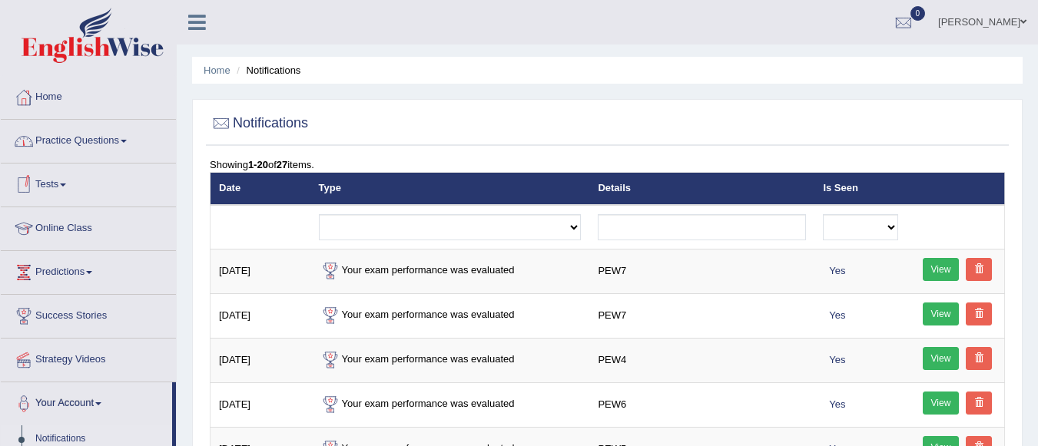
click at [66, 180] on link "Tests" at bounding box center [88, 183] width 175 height 38
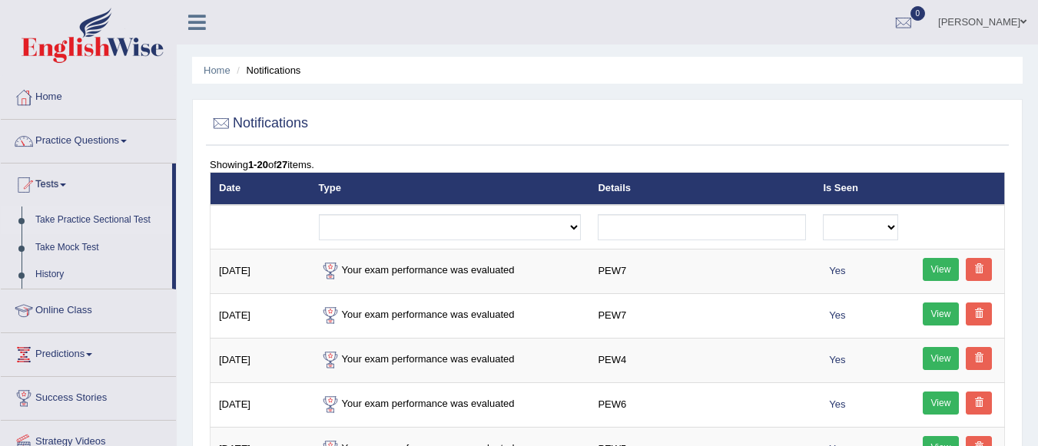
click at [119, 215] on link "Take Practice Sectional Test" at bounding box center [100, 221] width 144 height 28
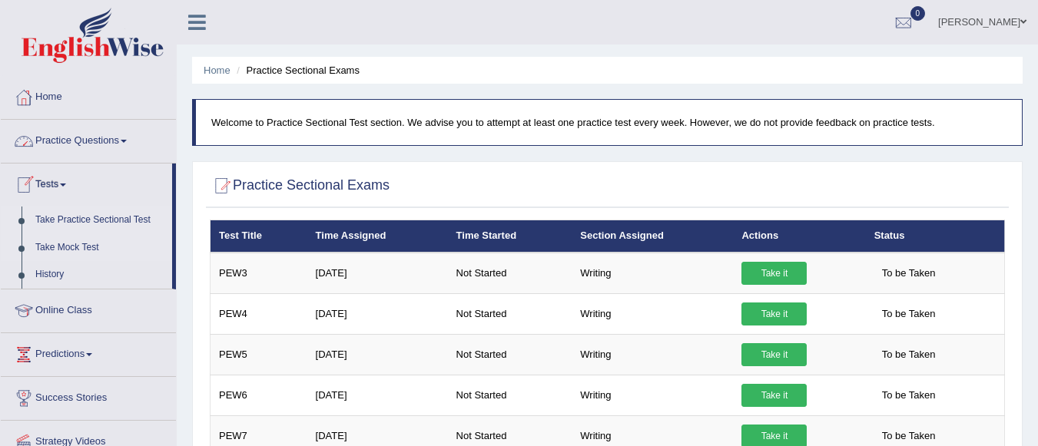
click at [67, 244] on link "Take Mock Test" at bounding box center [100, 248] width 144 height 28
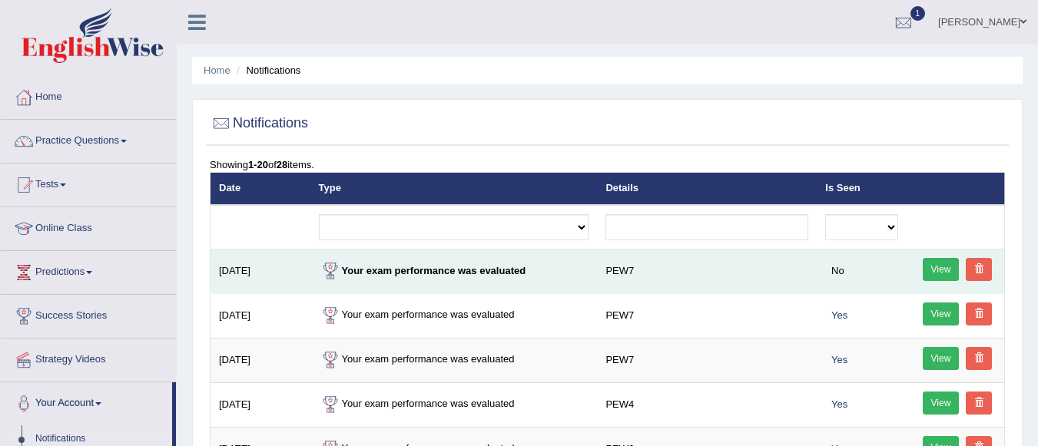
click at [937, 265] on link "View" at bounding box center [941, 269] width 37 height 23
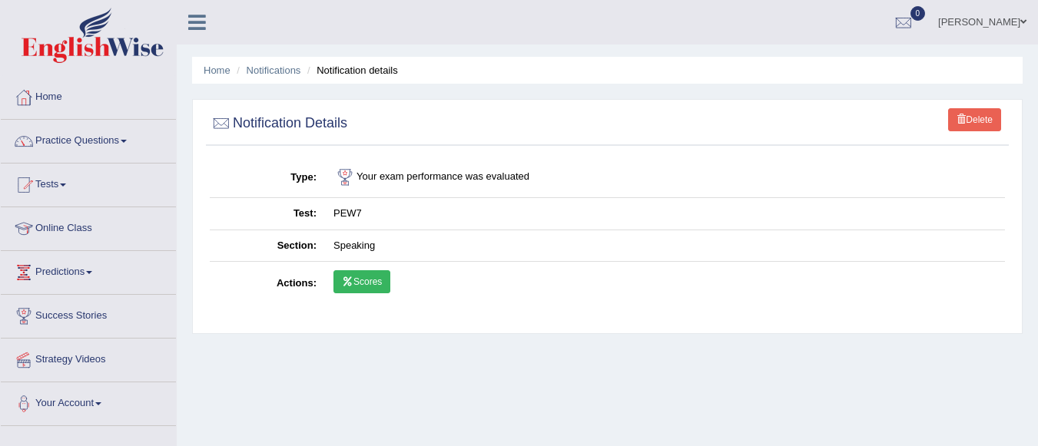
click at [366, 280] on link "Scores" at bounding box center [362, 281] width 57 height 23
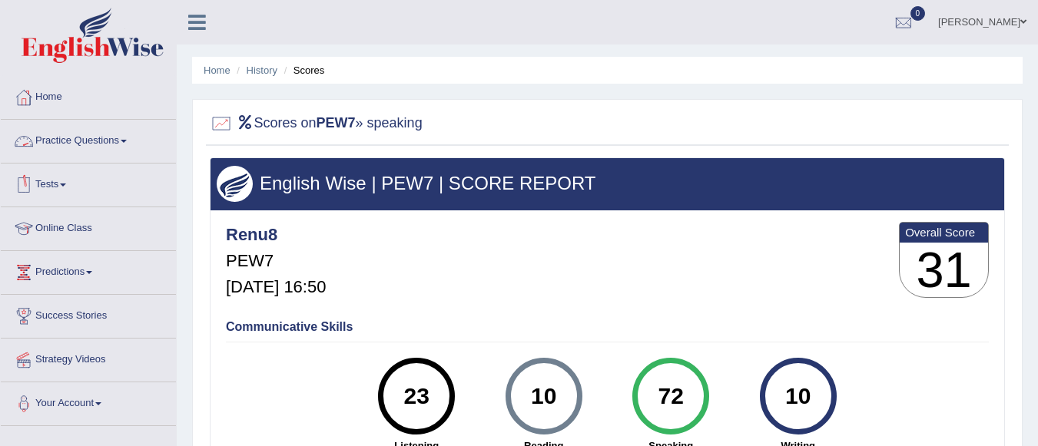
click at [68, 179] on link "Tests" at bounding box center [88, 183] width 175 height 38
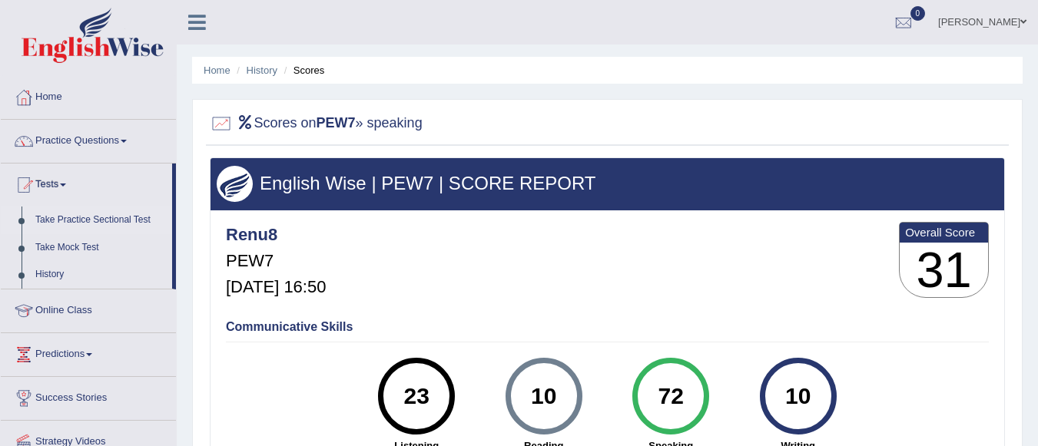
click at [105, 213] on link "Take Practice Sectional Test" at bounding box center [100, 221] width 144 height 28
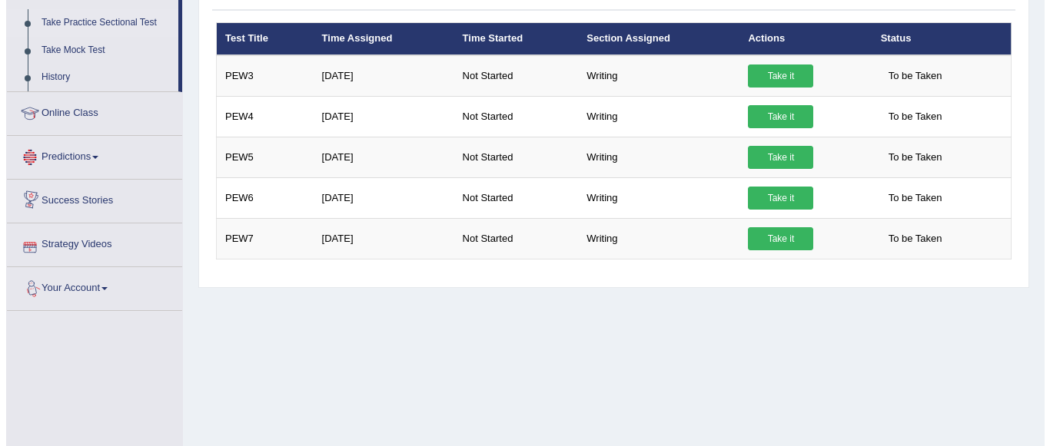
scroll to position [92, 0]
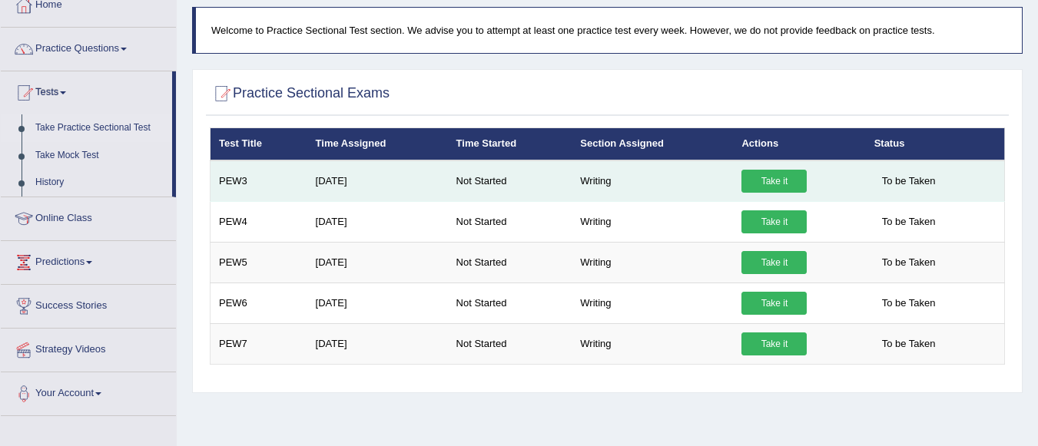
click at [758, 175] on link "Take it" at bounding box center [774, 181] width 65 height 23
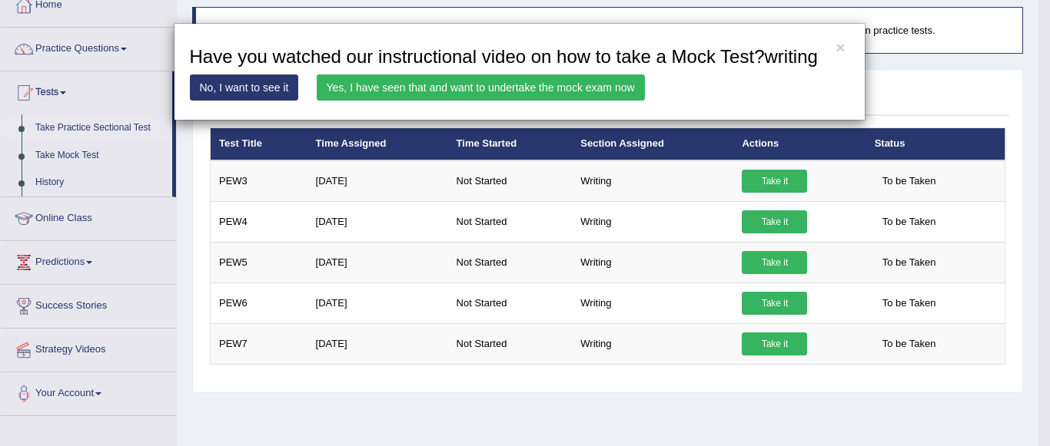
click at [612, 79] on link "Yes, I have seen that and want to undertake the mock exam now" at bounding box center [481, 88] width 328 height 26
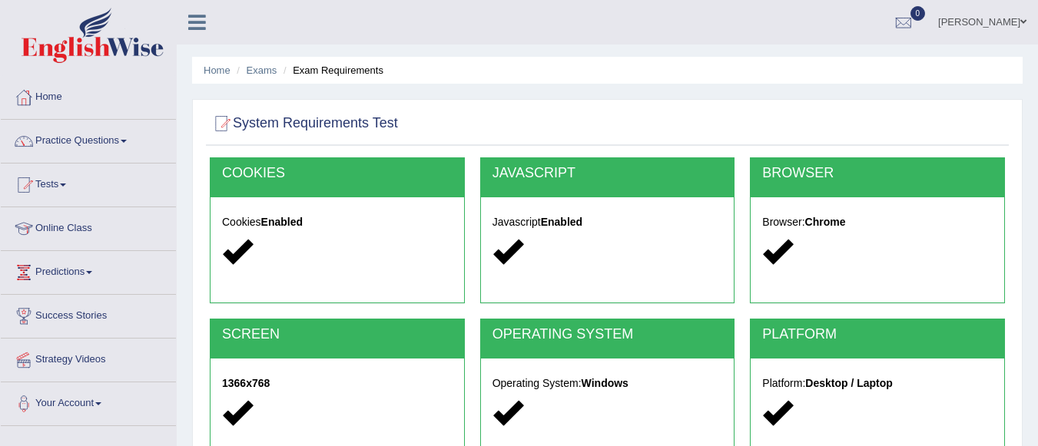
click at [718, 61] on ul "Home Exams Exam Requirements" at bounding box center [607, 70] width 831 height 27
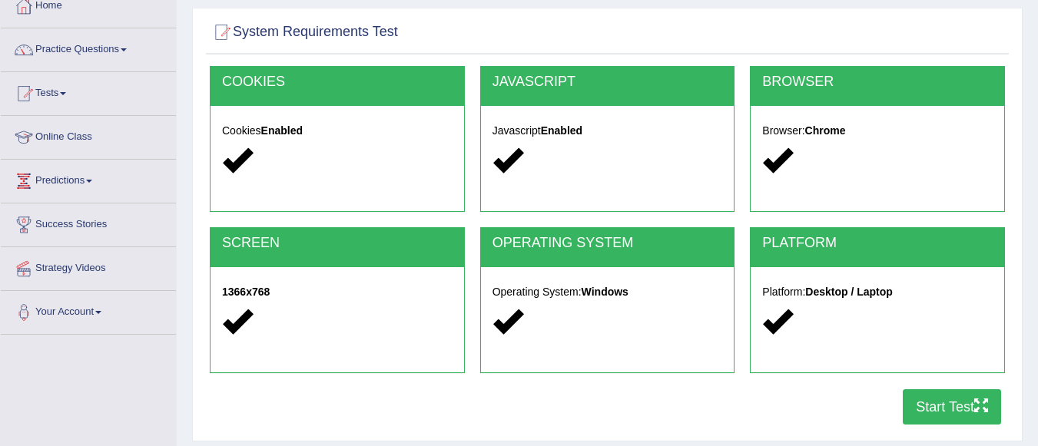
scroll to position [154, 0]
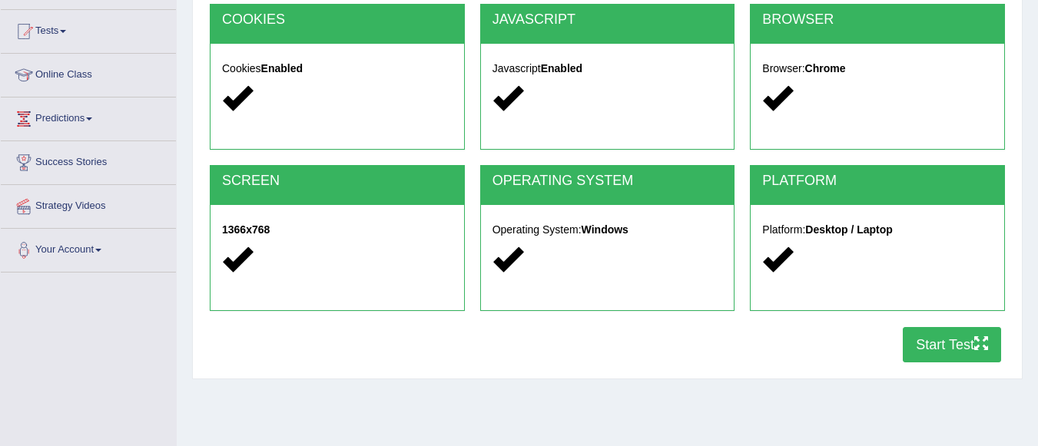
click at [954, 337] on button "Start Test" at bounding box center [952, 344] width 98 height 35
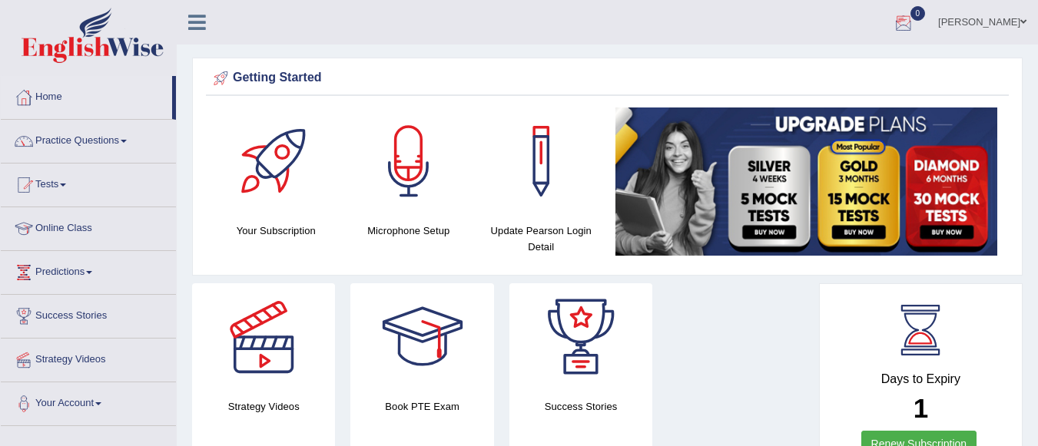
click at [915, 17] on div at bounding box center [903, 23] width 23 height 23
click at [841, 61] on strong "See All Alerts" at bounding box center [806, 64] width 68 height 12
click at [915, 21] on div at bounding box center [903, 23] width 23 height 23
click at [841, 61] on strong "See All Alerts" at bounding box center [806, 64] width 68 height 12
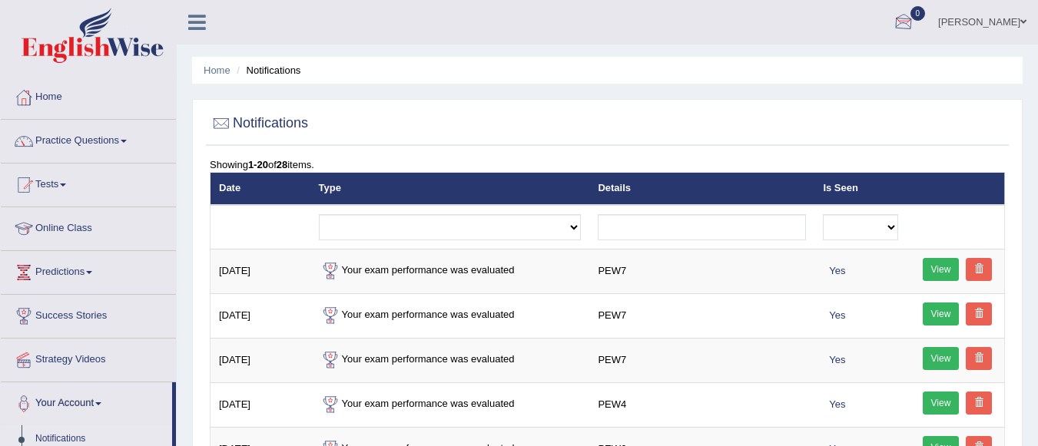
click at [915, 15] on div at bounding box center [903, 23] width 23 height 23
click at [854, 61] on link "See All Alerts" at bounding box center [810, 64] width 85 height 17
click at [915, 16] on div at bounding box center [903, 23] width 23 height 23
click at [851, 64] on icon at bounding box center [848, 64] width 6 height 12
click at [915, 18] on div at bounding box center [903, 23] width 23 height 23
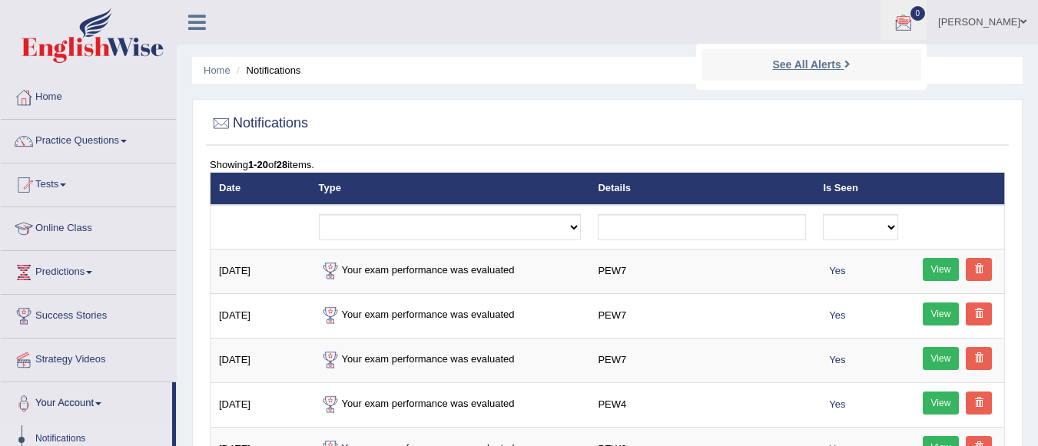
click at [841, 63] on strong "See All Alerts" at bounding box center [806, 64] width 68 height 12
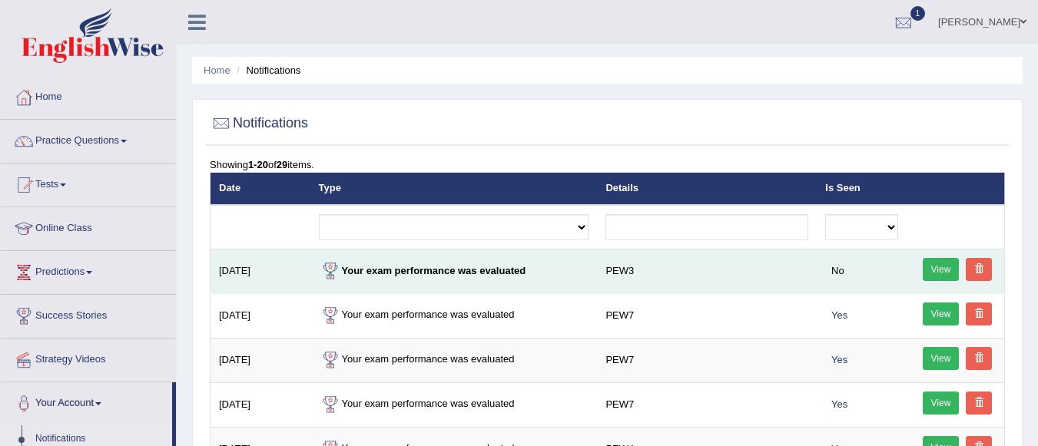
click at [938, 267] on link "View" at bounding box center [941, 269] width 37 height 23
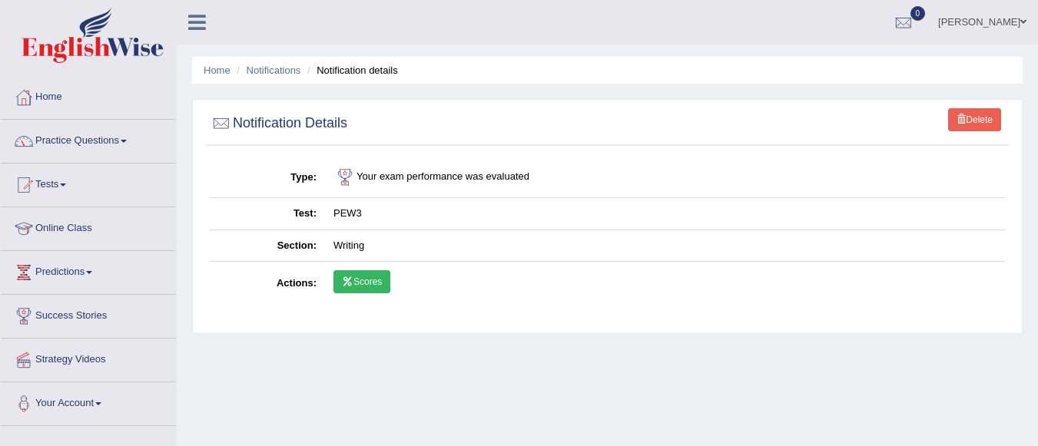
click at [368, 284] on link "Scores" at bounding box center [362, 281] width 57 height 23
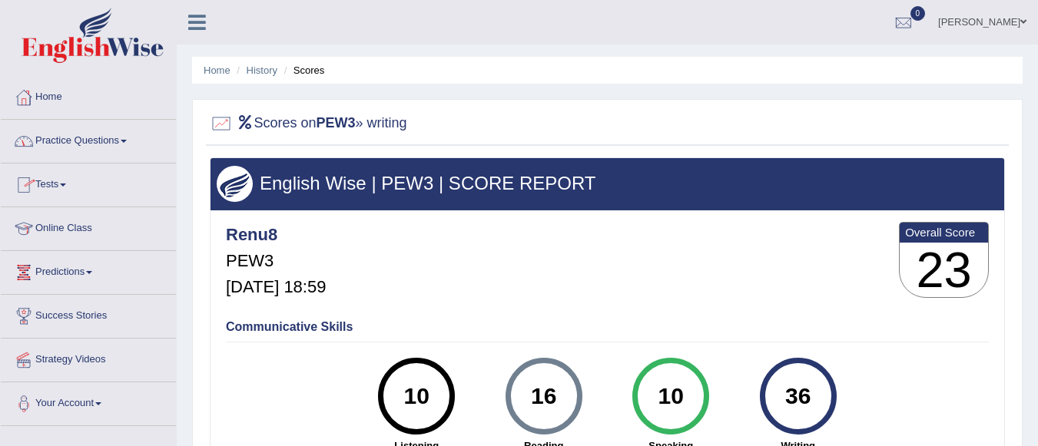
click at [309, 68] on li "Scores" at bounding box center [302, 70] width 45 height 15
click at [289, 123] on h2 "Scores on PEW3 » writing" at bounding box center [308, 123] width 197 height 23
click at [398, 123] on h2 "Scores on PEW3 » writing" at bounding box center [308, 123] width 197 height 23
click at [111, 144] on link "Practice Questions" at bounding box center [88, 139] width 175 height 38
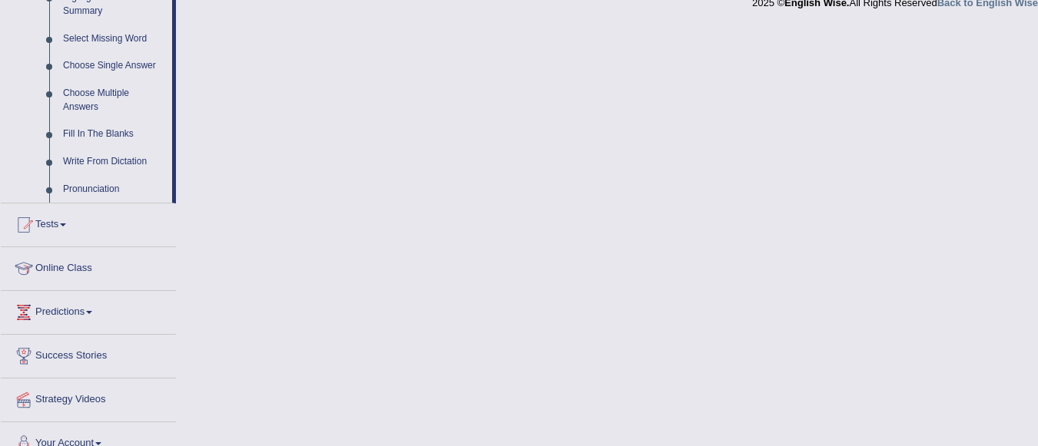
scroll to position [390, 0]
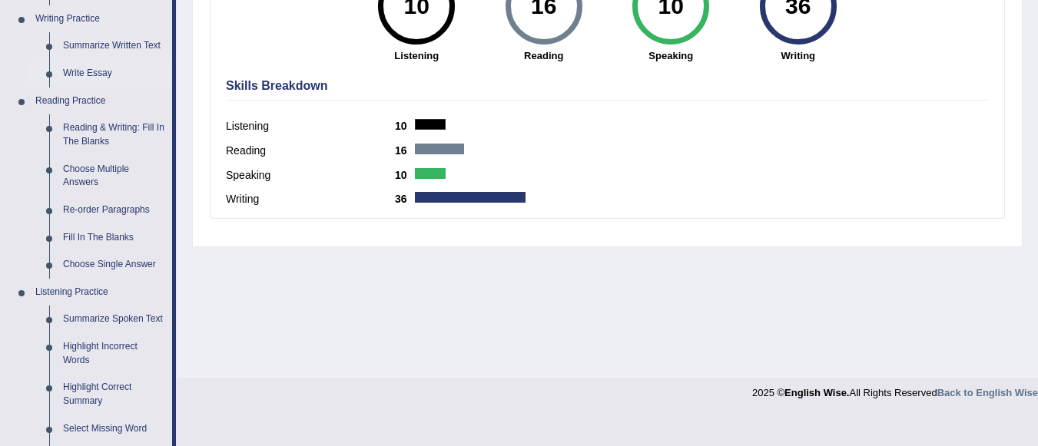
click at [104, 70] on link "Write Essay" at bounding box center [114, 74] width 116 height 28
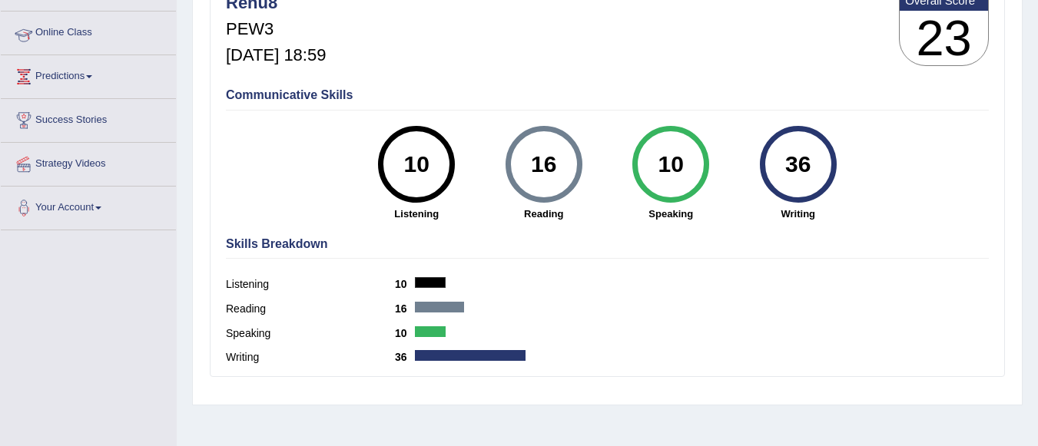
scroll to position [175, 0]
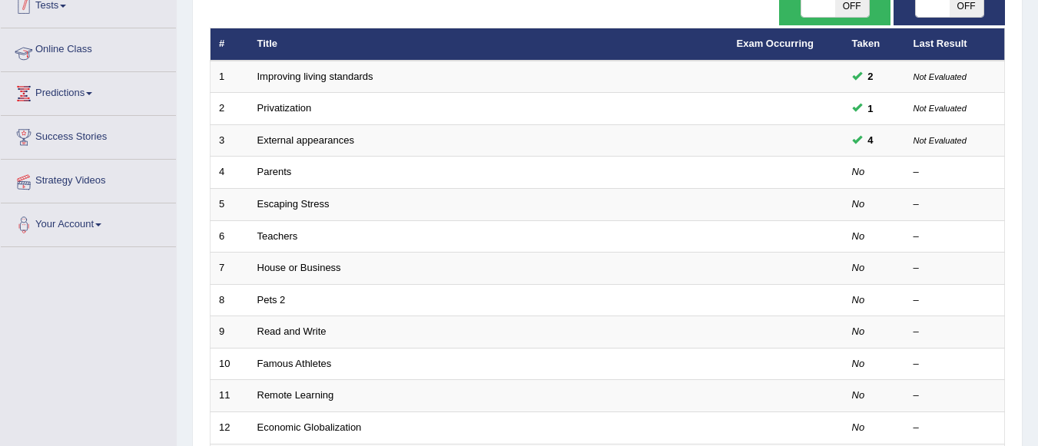
scroll to position [274, 0]
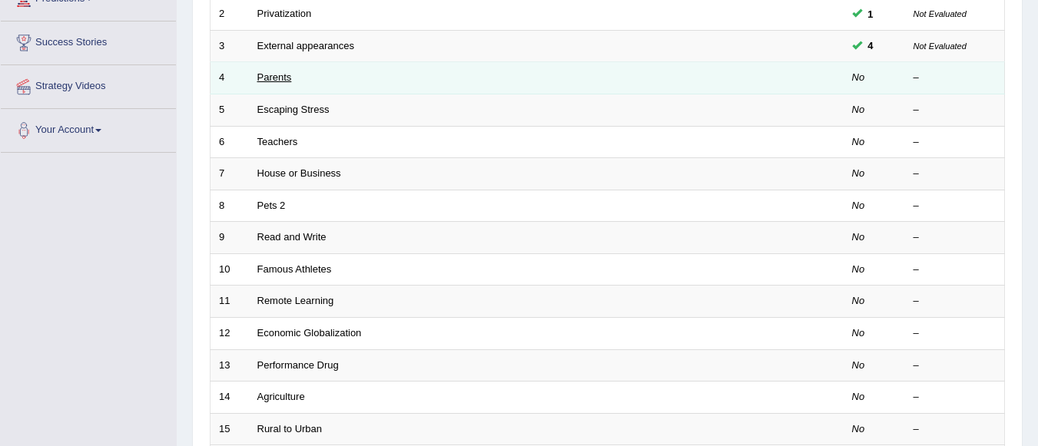
click at [274, 80] on link "Parents" at bounding box center [274, 77] width 35 height 12
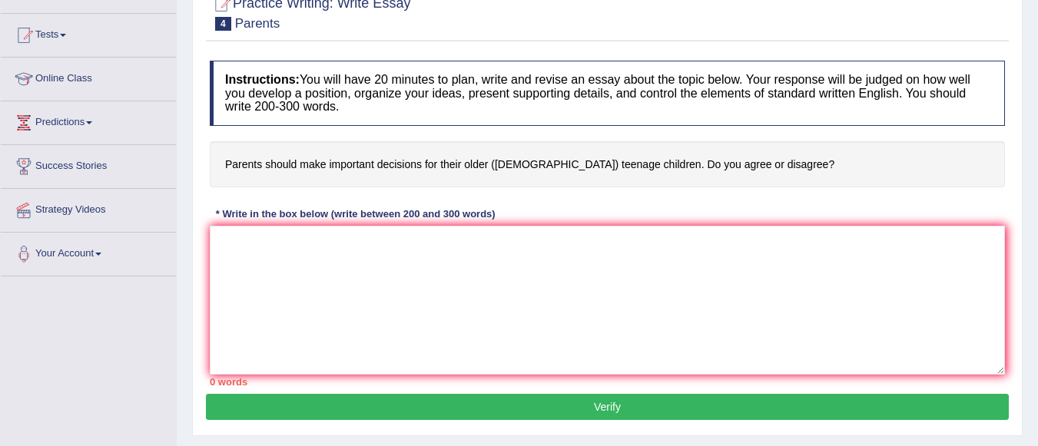
scroll to position [154, 0]
